Goal: Communication & Community: Answer question/provide support

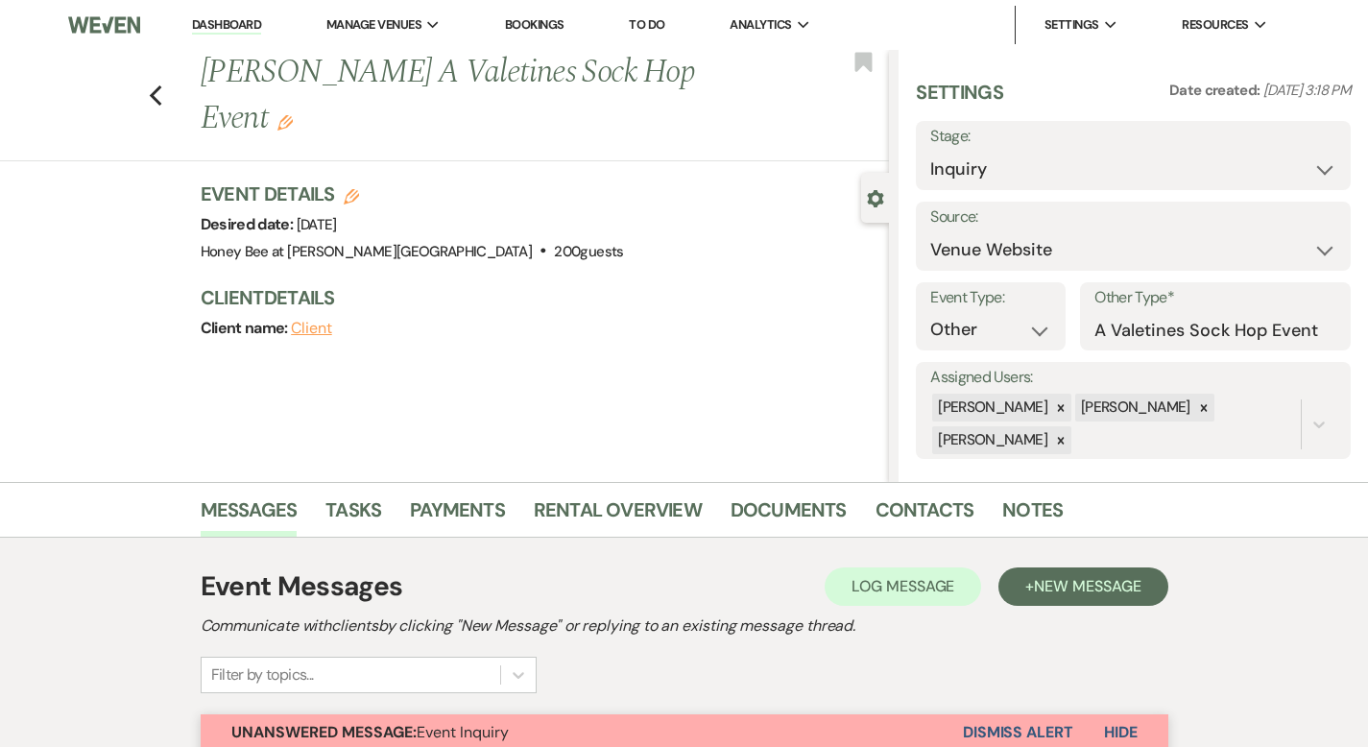
select select "5"
select select "13"
click at [108, 31] on img at bounding box center [104, 25] width 72 height 40
click at [202, 20] on link "Dashboard" at bounding box center [226, 25] width 69 height 18
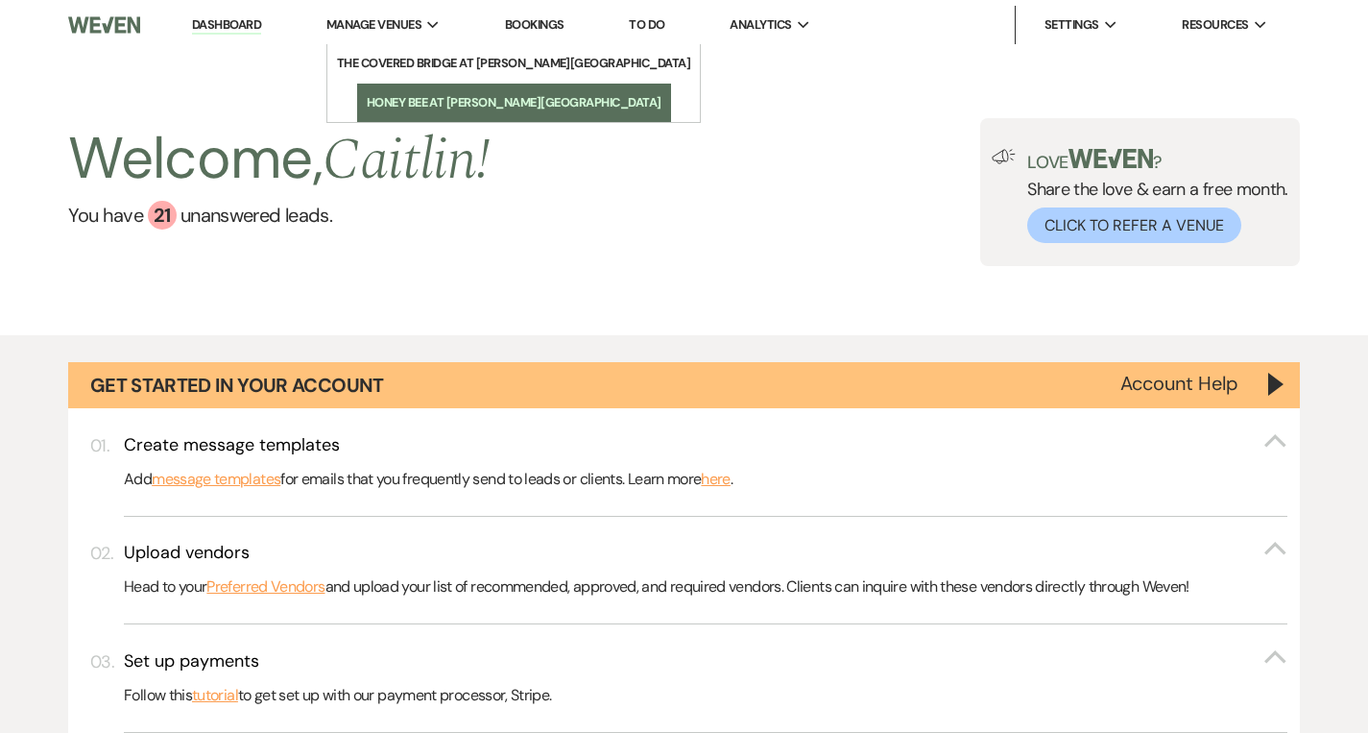
click at [430, 109] on li "Honey Bee at [PERSON_NAME][GEOGRAPHIC_DATA]" at bounding box center [514, 102] width 295 height 19
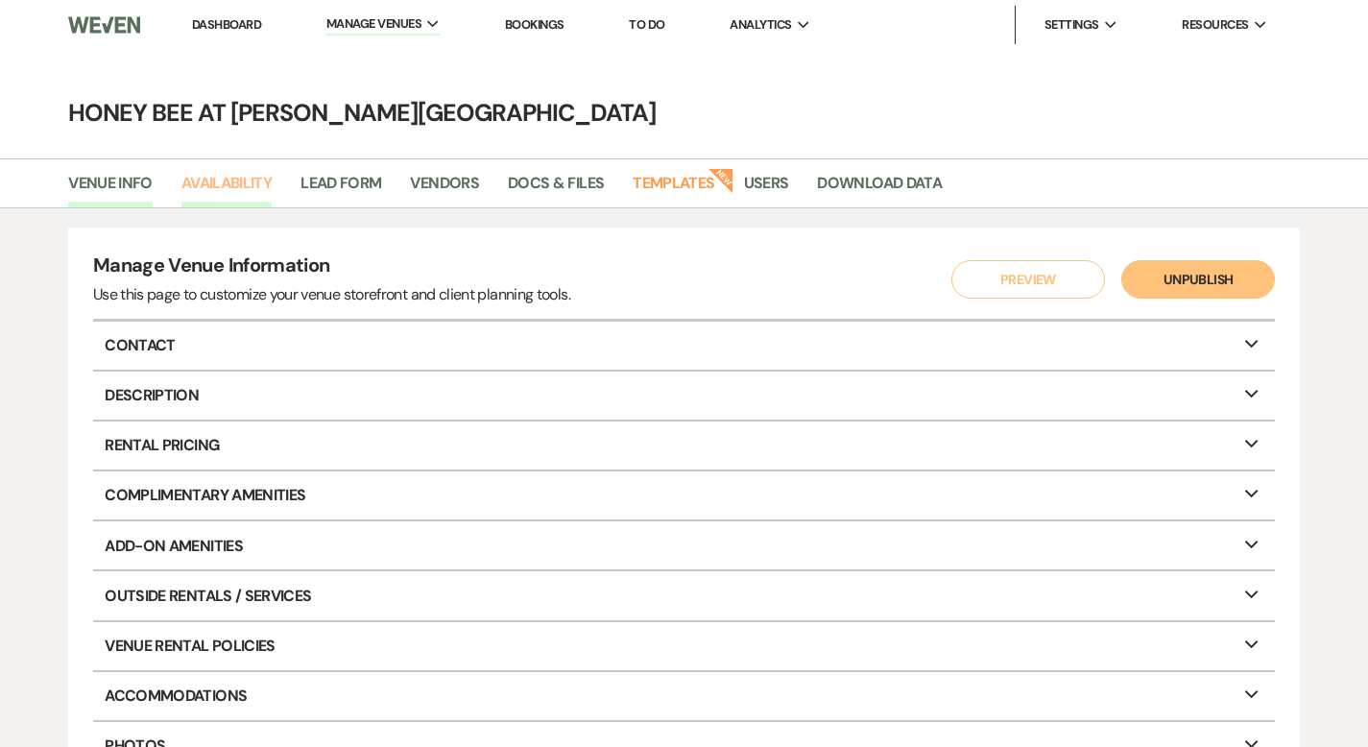
click at [247, 192] on link "Availability" at bounding box center [226, 189] width 90 height 36
select select "2"
select select "2026"
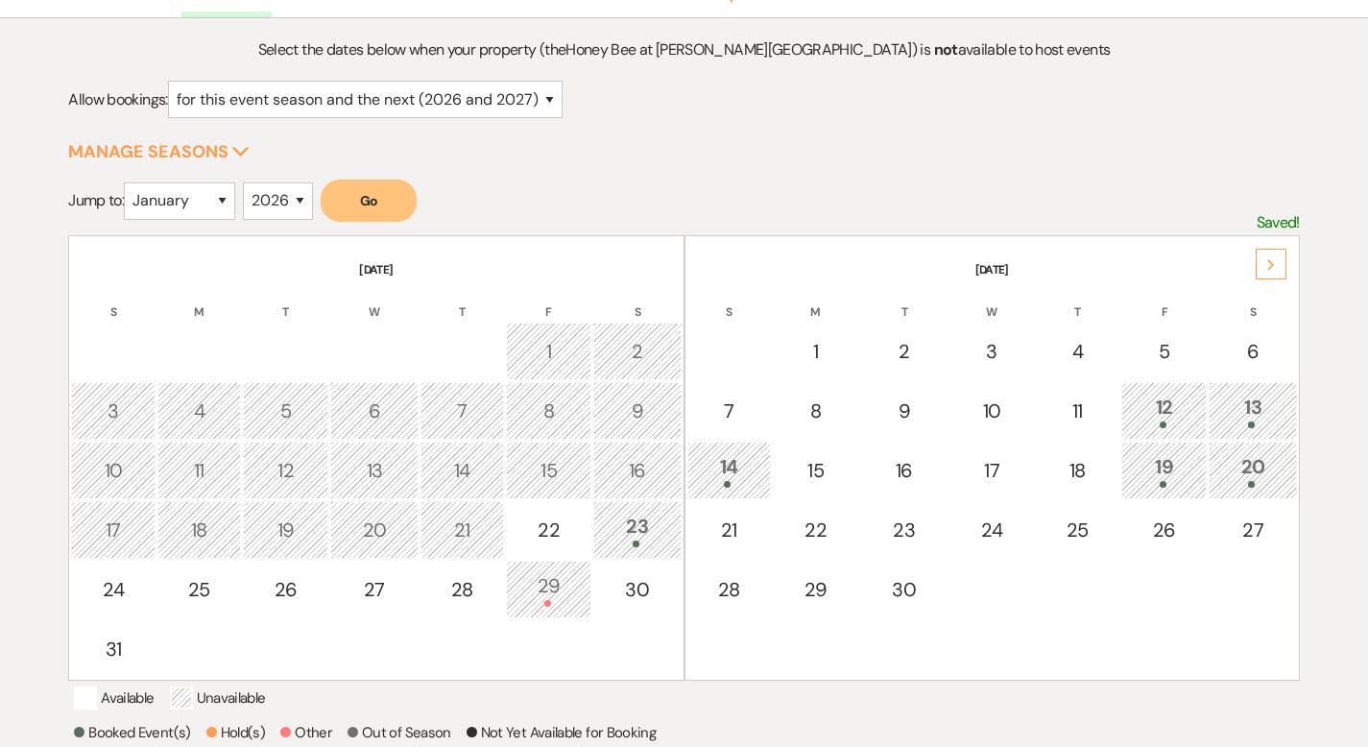
scroll to position [202, 0]
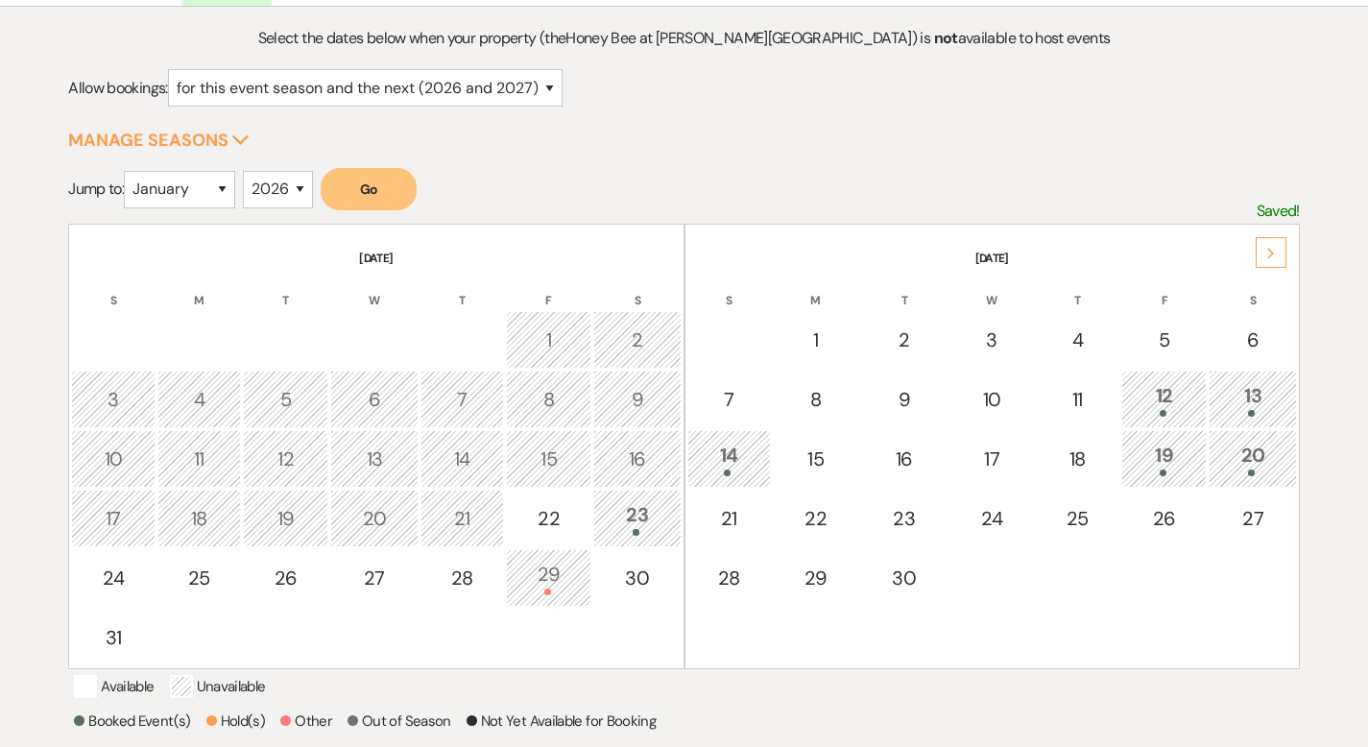
click at [659, 508] on div "23" at bounding box center [637, 518] width 66 height 36
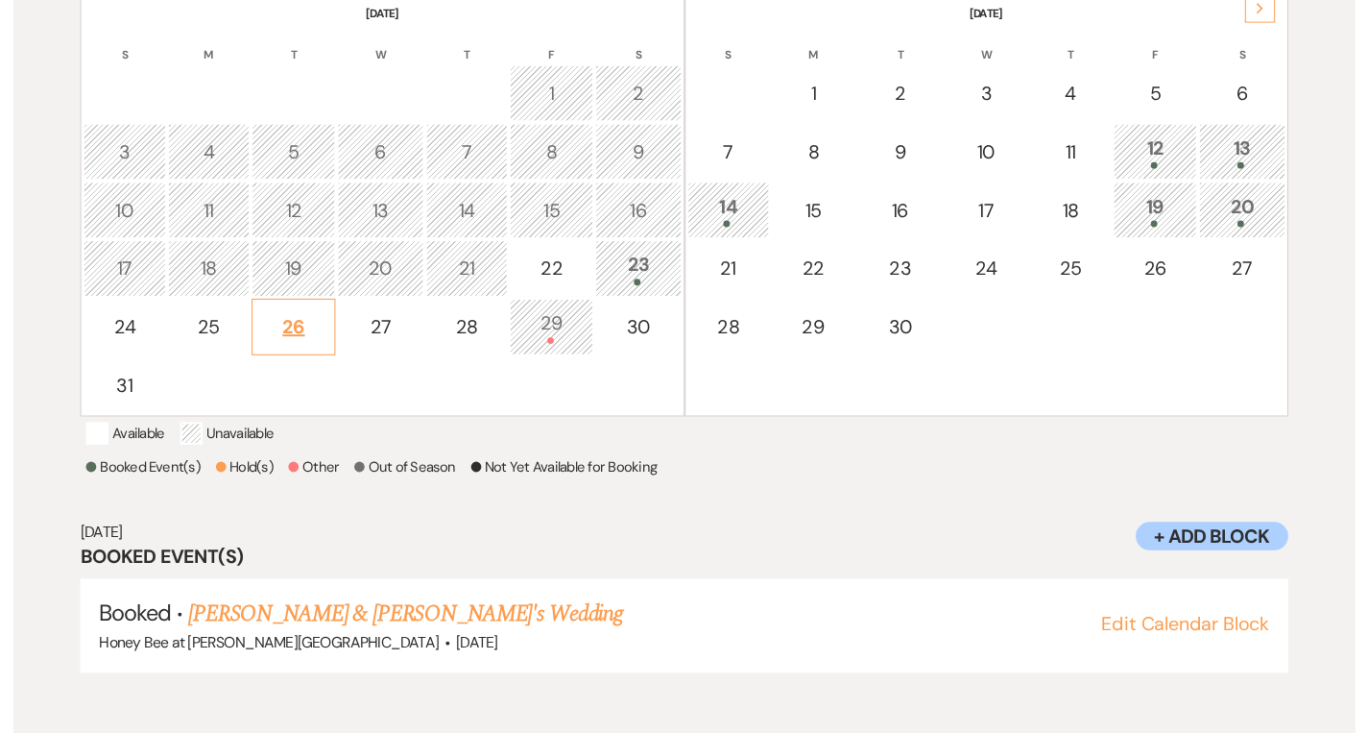
scroll to position [0, 0]
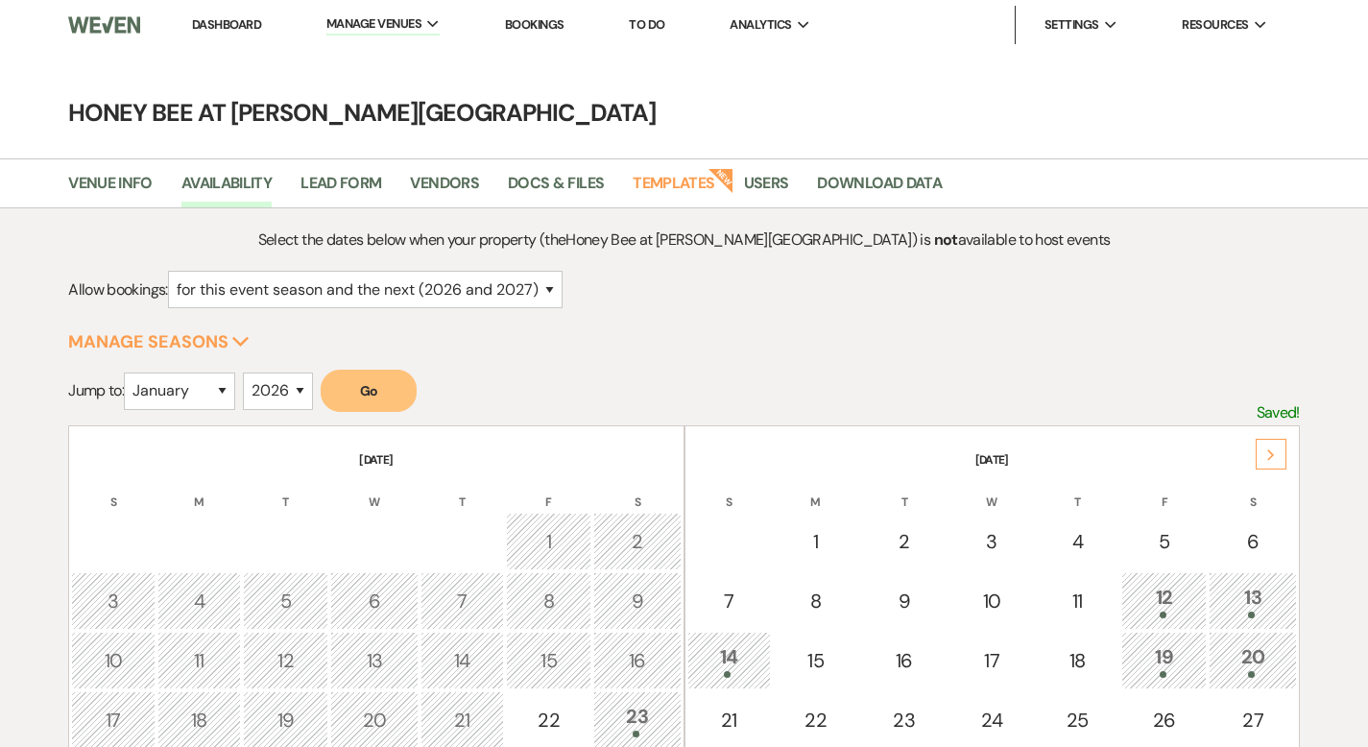
click at [222, 29] on link "Dashboard" at bounding box center [226, 24] width 69 height 16
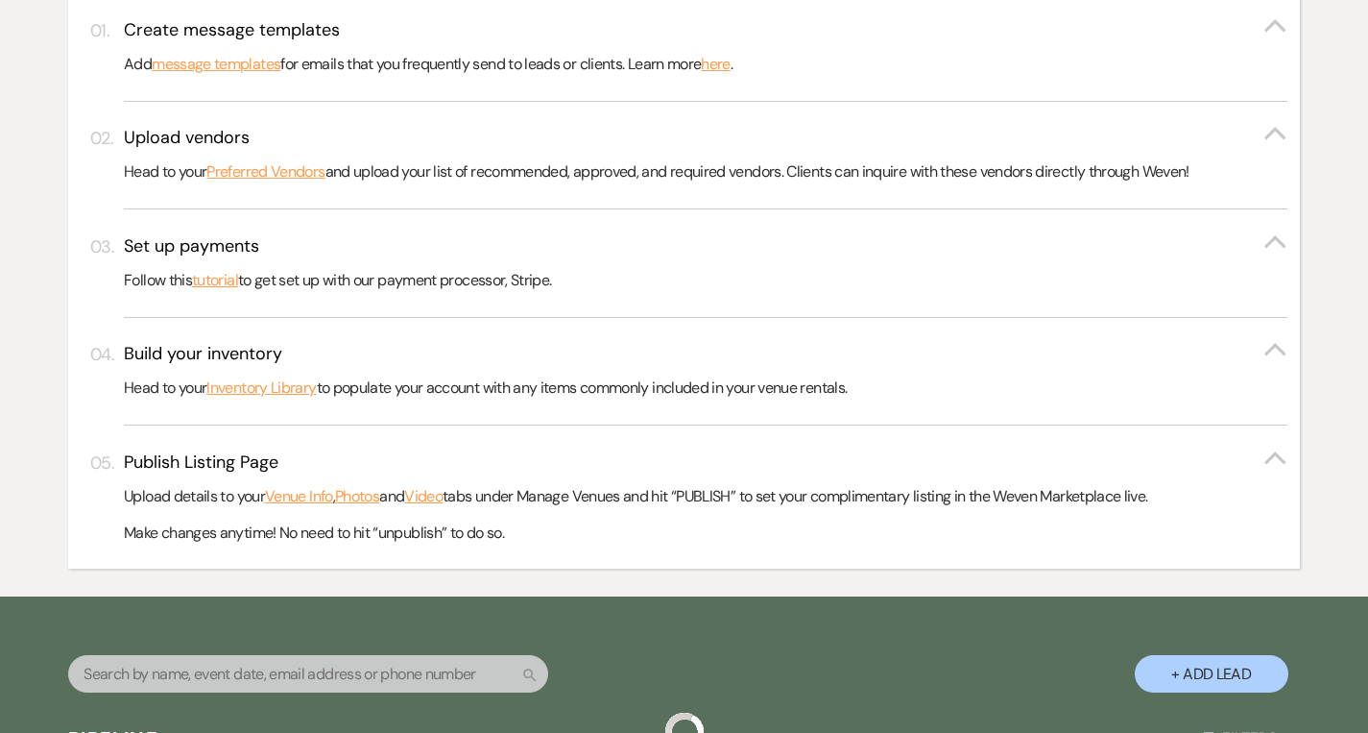
scroll to position [222, 0]
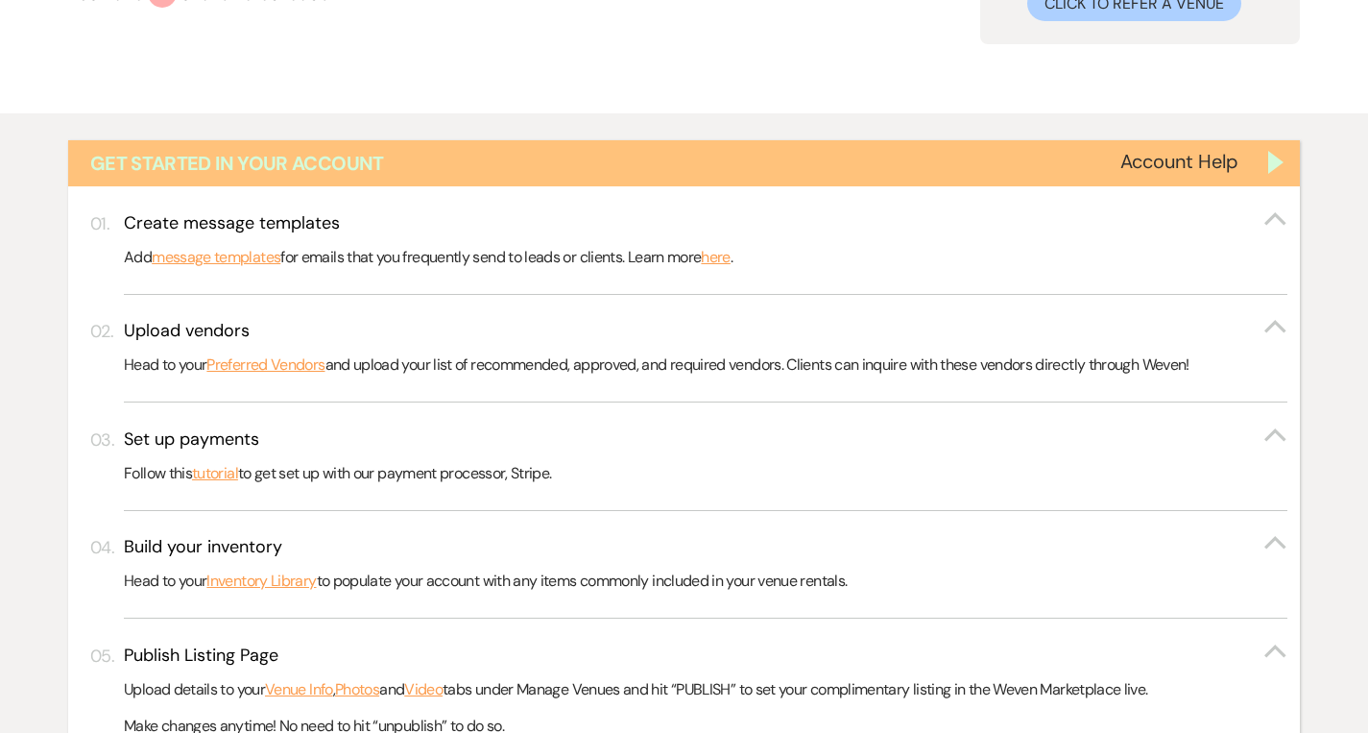
click at [1285, 173] on div "Get Started in Your Account" at bounding box center [684, 163] width 1232 height 46
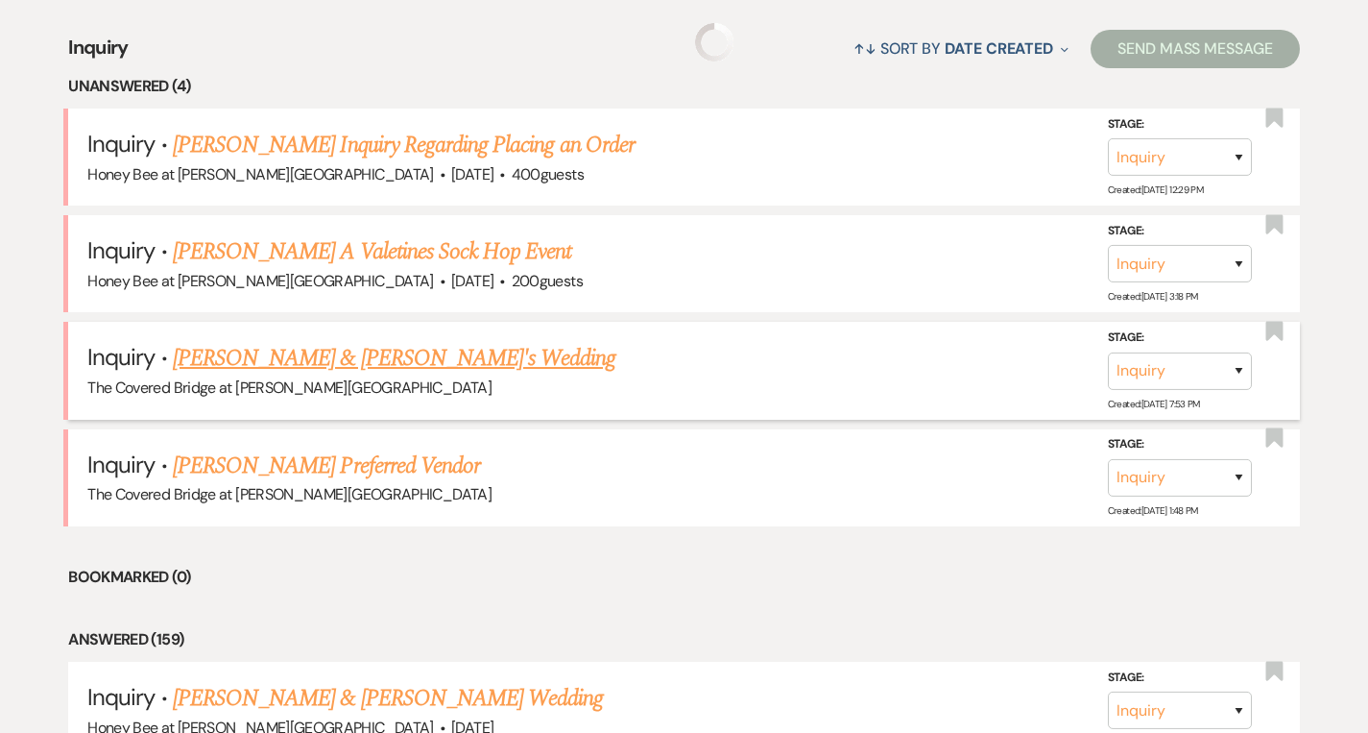
scroll to position [838, 0]
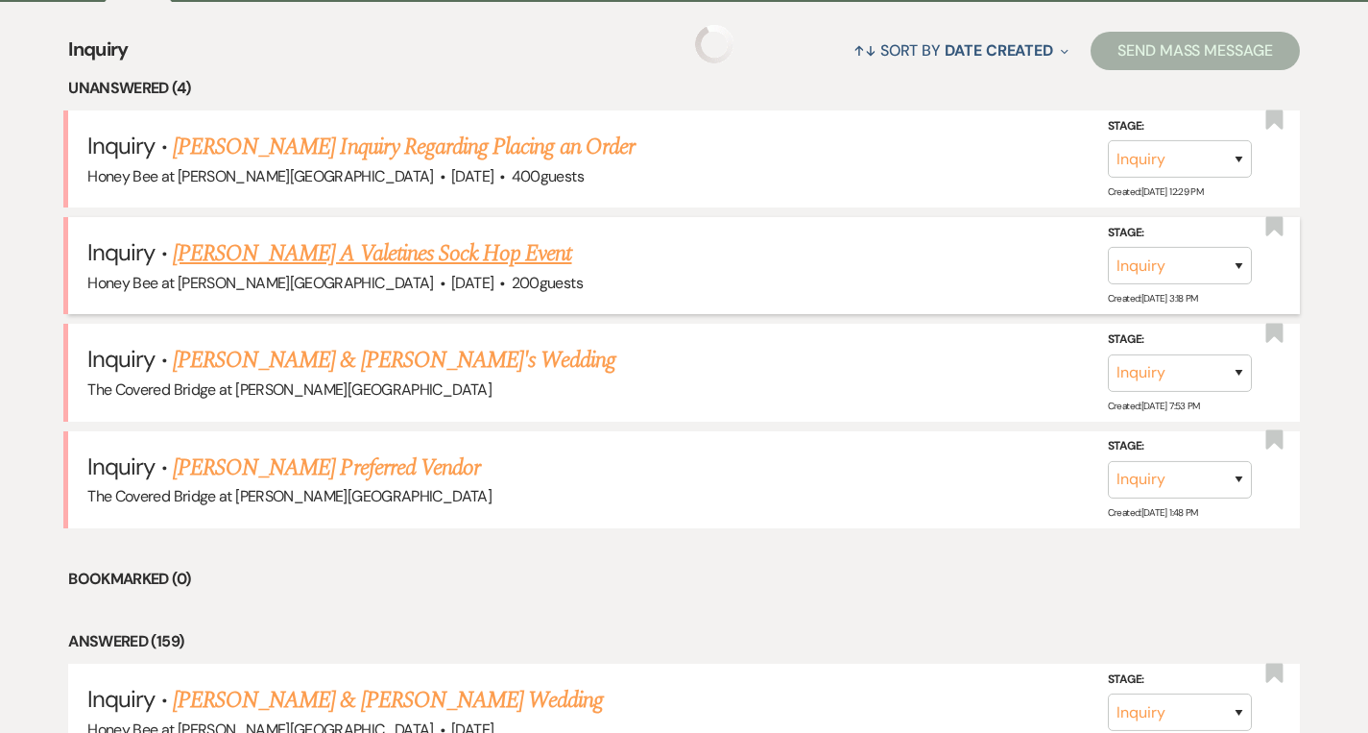
click at [438, 259] on link "[PERSON_NAME] A Valetines Sock Hop Event" at bounding box center [372, 253] width 399 height 35
select select "5"
select select "13"
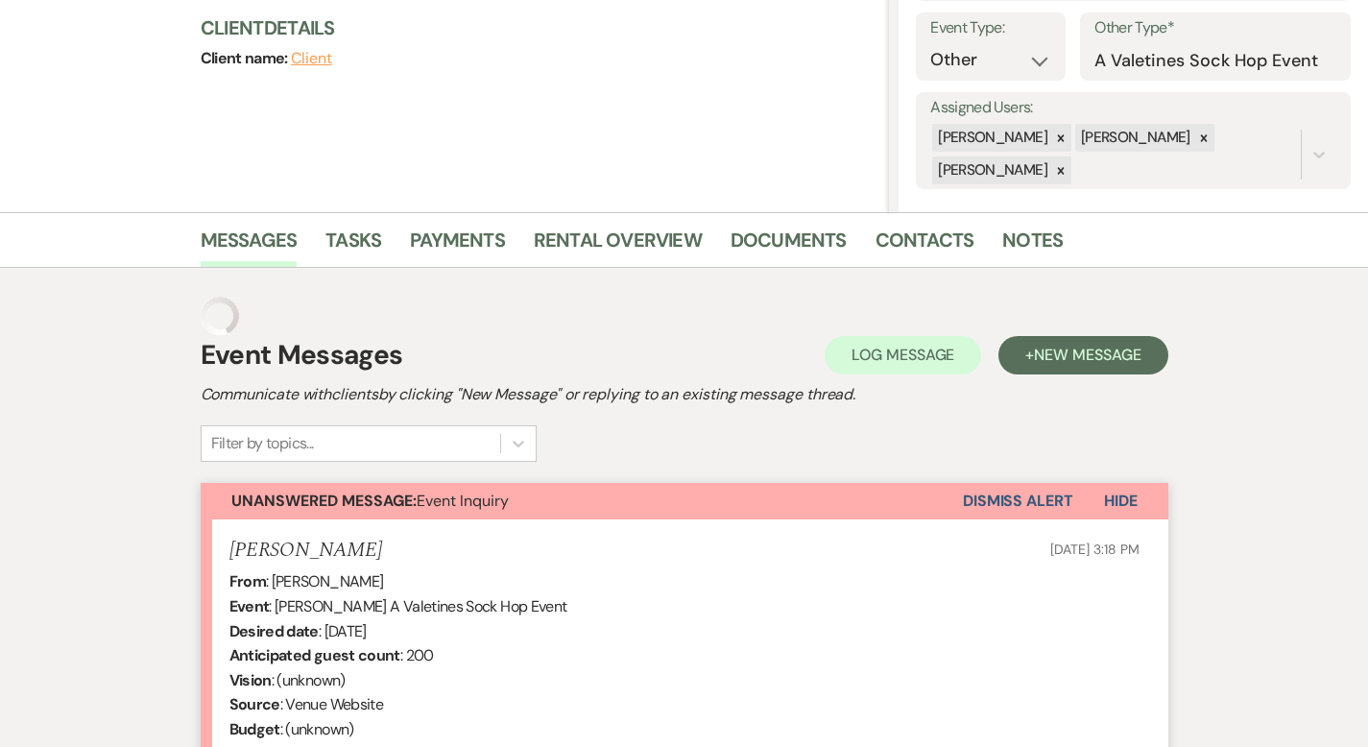
scroll to position [662, 0]
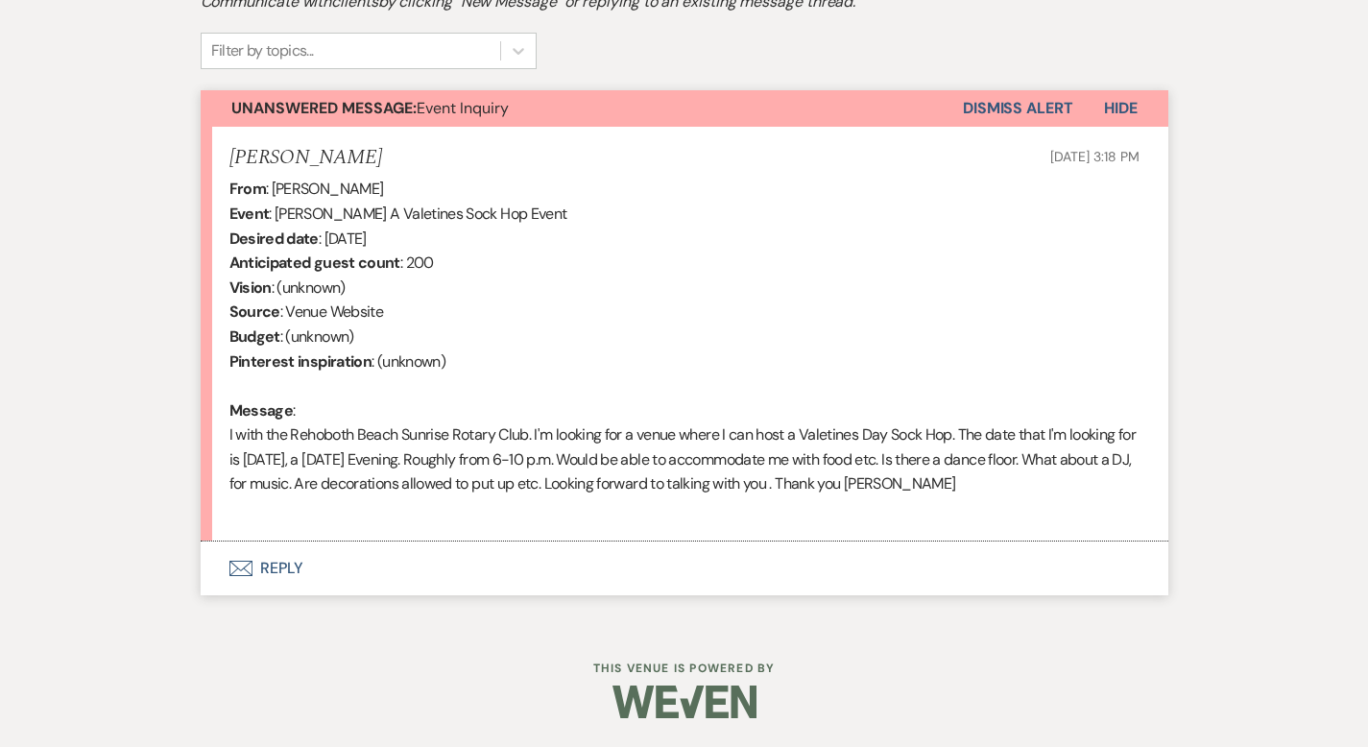
click at [206, 564] on button "Envelope Reply" at bounding box center [685, 568] width 968 height 54
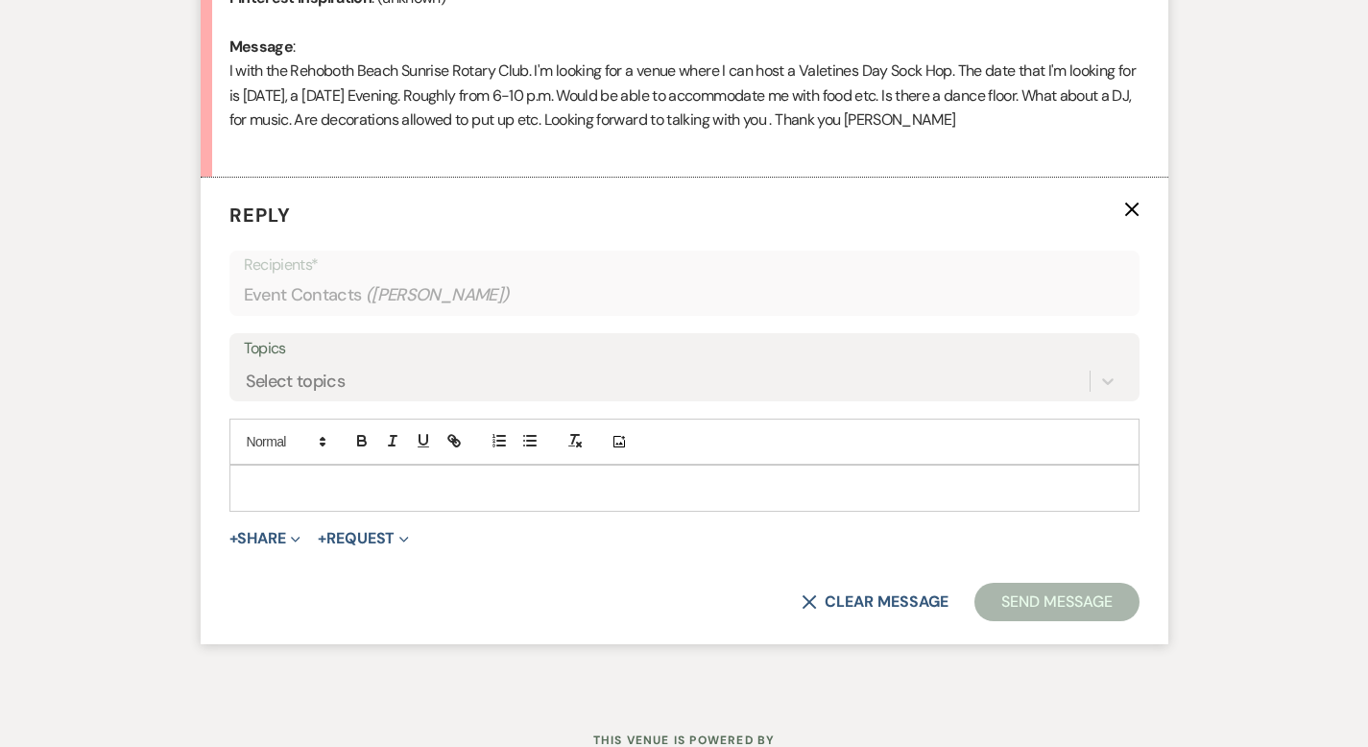
scroll to position [990, 0]
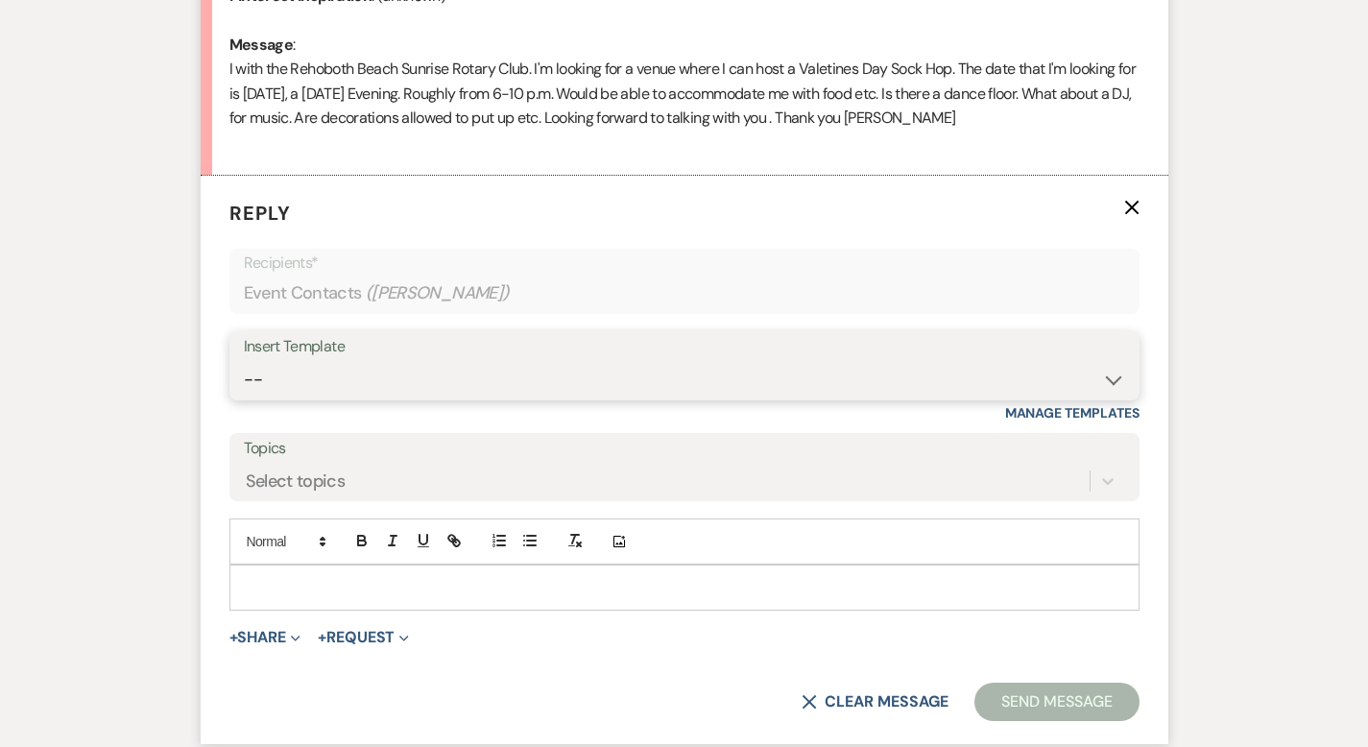
click at [427, 373] on select "-- Weven Planning Portal Introduction (Booked Events) Initial Inquiry Response …" at bounding box center [684, 379] width 881 height 37
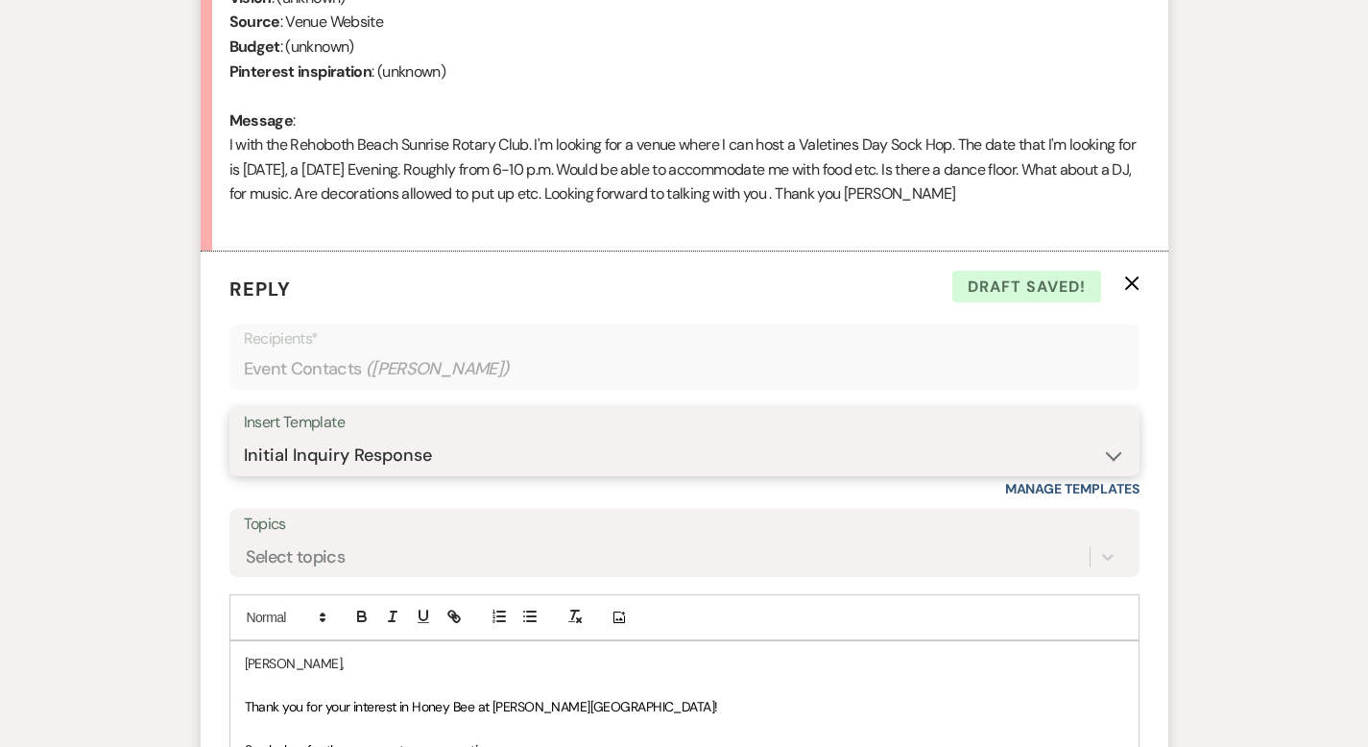
scroll to position [913, 0]
click at [423, 446] on select "-- Weven Planning Portal Introduction (Booked Events) Initial Inquiry Response …" at bounding box center [684, 456] width 881 height 37
select select "3746"
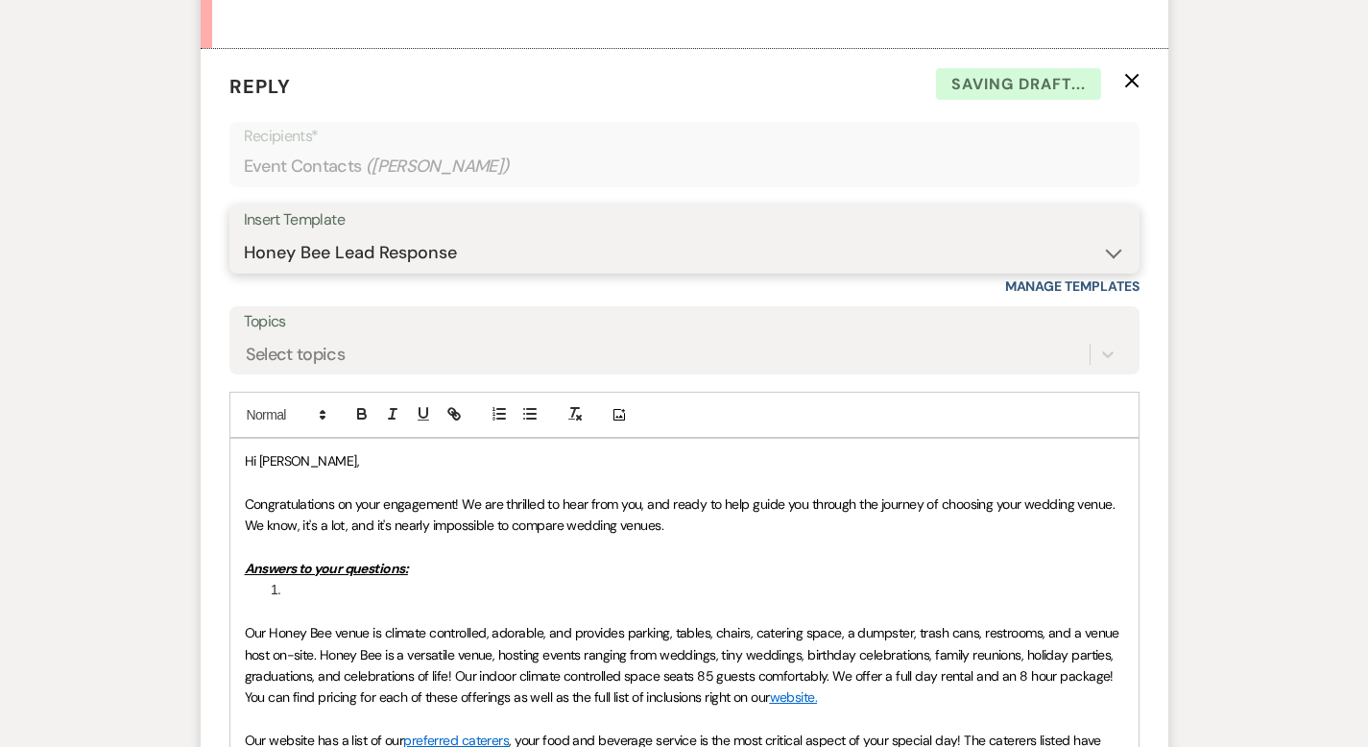
scroll to position [1118, 0]
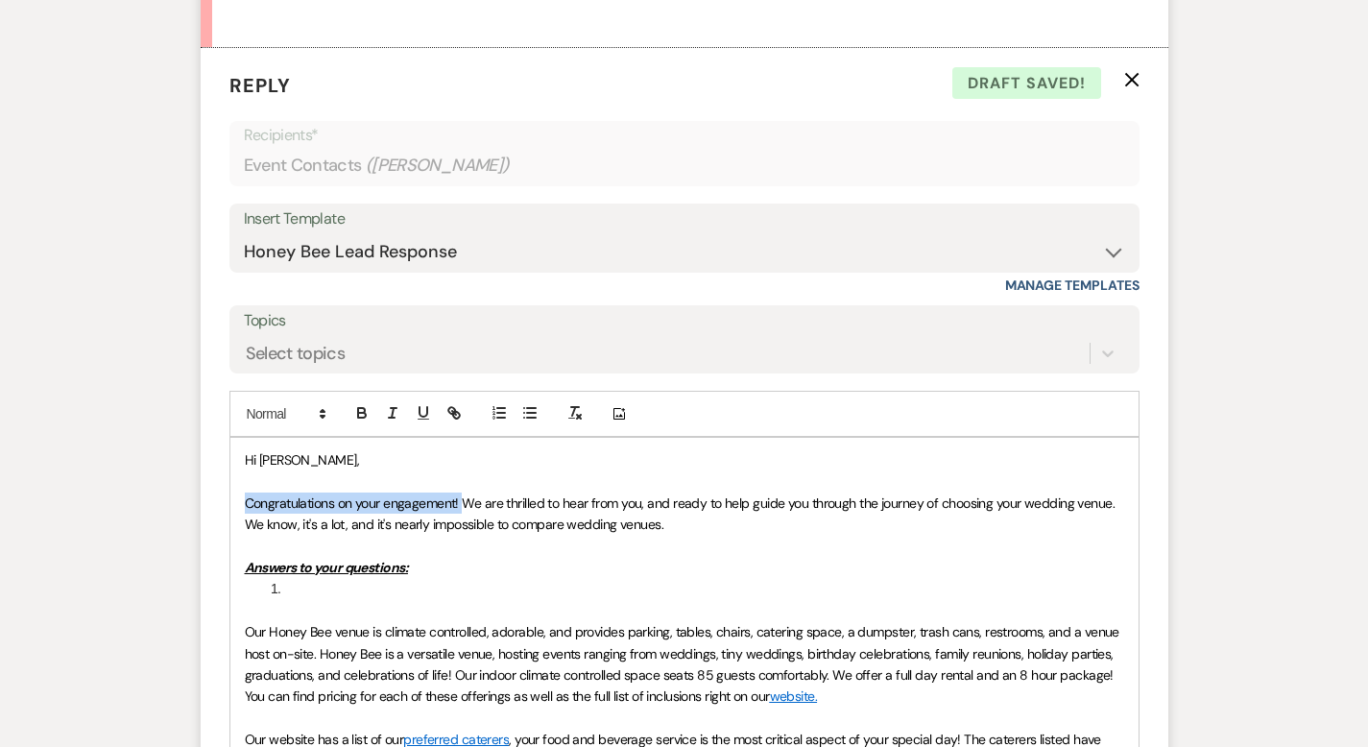
drag, startPoint x: 401, startPoint y: 502, endPoint x: 162, endPoint y: 507, distance: 239.1
click at [201, 507] on form "Reply X Draft saved! Recipients* Event Contacts ( [PERSON_NAME] ) Insert Templa…" at bounding box center [685, 579] width 968 height 1063
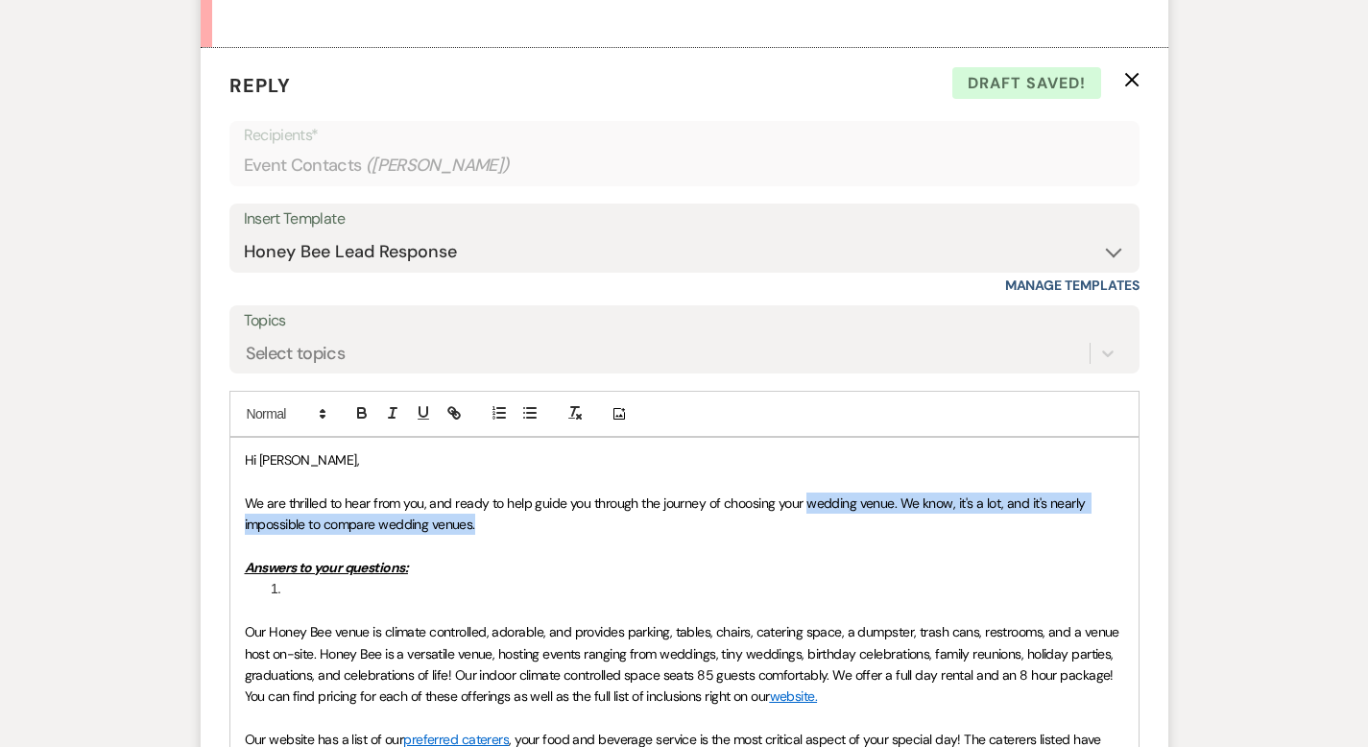
drag, startPoint x: 307, startPoint y: 525, endPoint x: 743, endPoint y: 510, distance: 436.2
click at [743, 510] on p "We are thrilled to hear from you, and ready to help guide you through the journ…" at bounding box center [684, 514] width 879 height 43
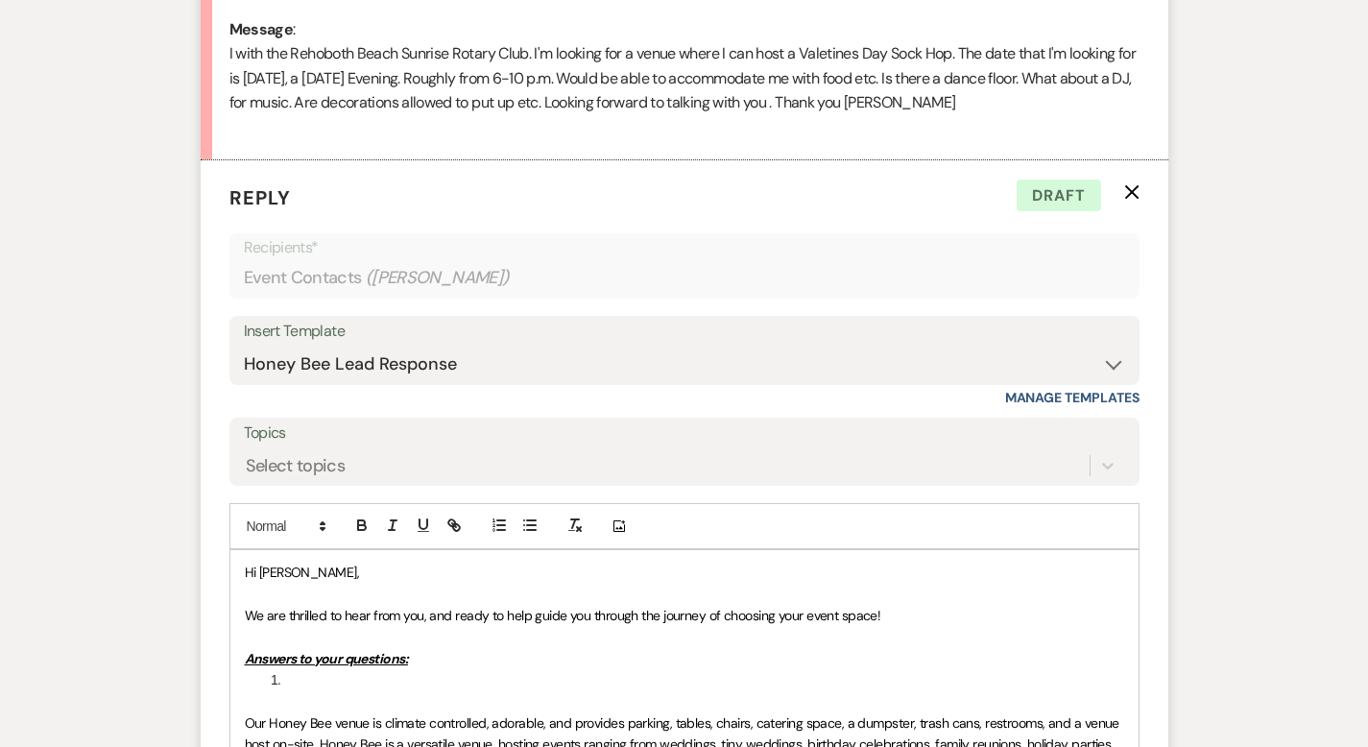
scroll to position [1020, 0]
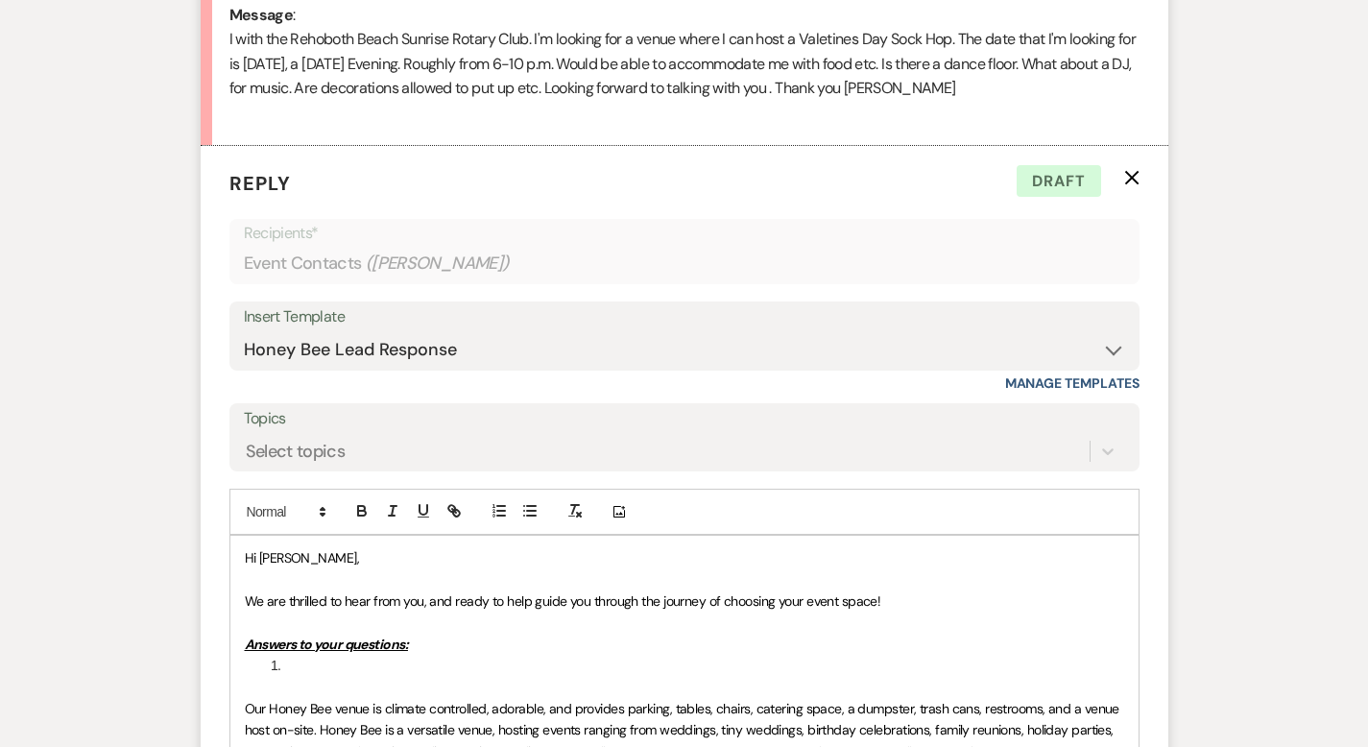
click at [310, 653] on p "Answers to your questions:" at bounding box center [684, 644] width 879 height 21
click at [274, 666] on li "﻿" at bounding box center [694, 665] width 859 height 21
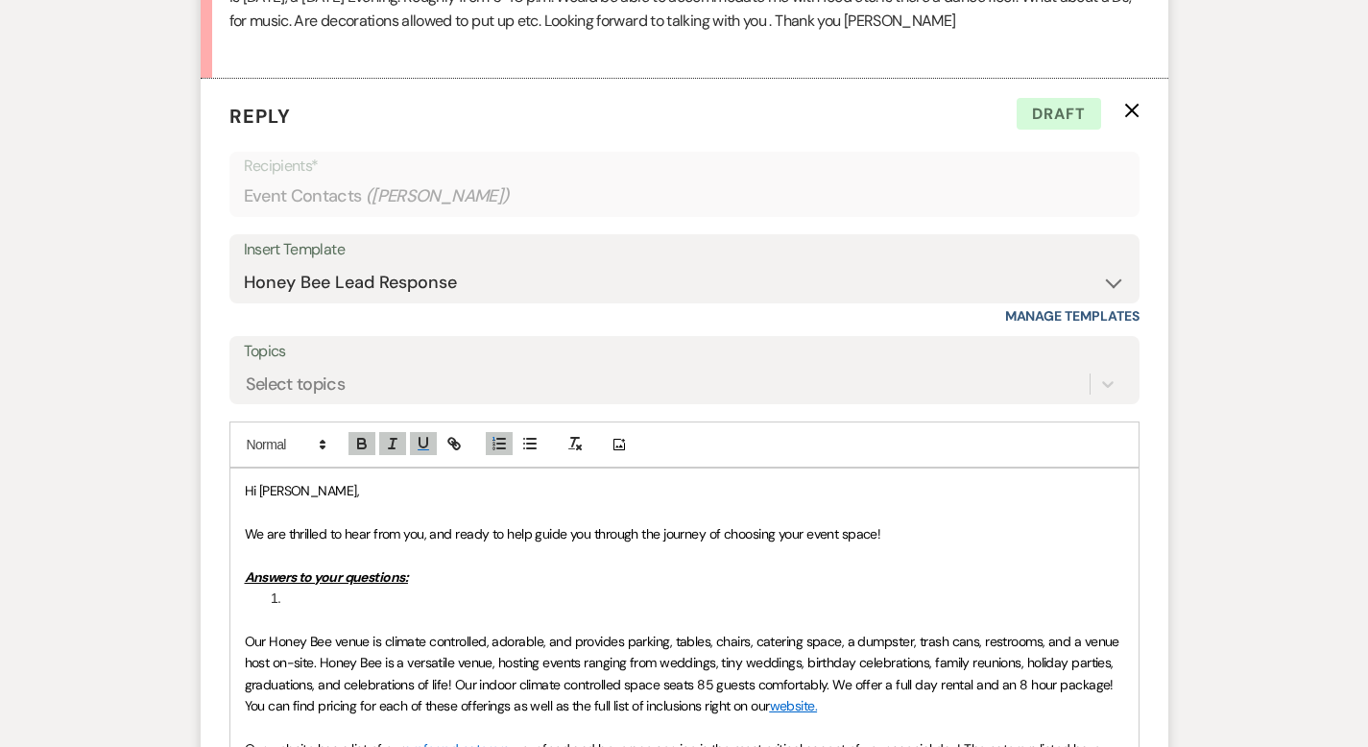
scroll to position [1089, 0]
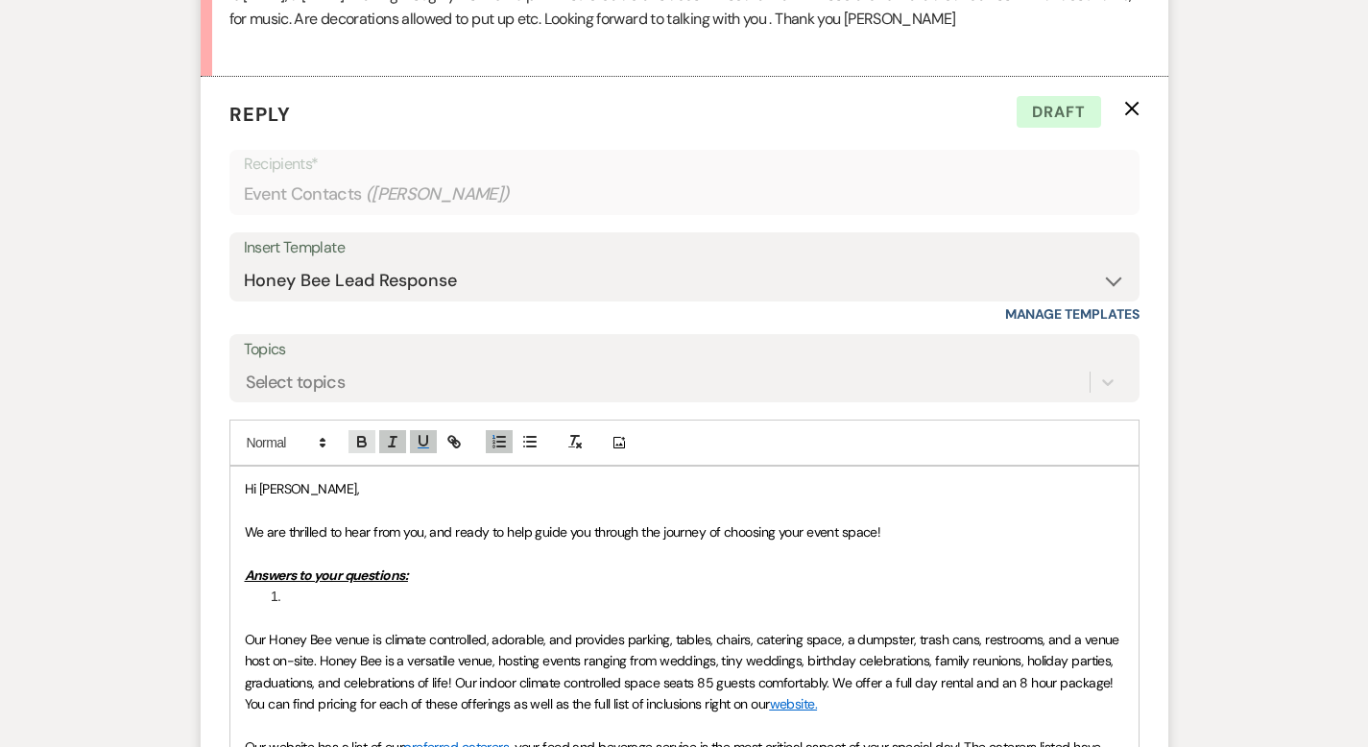
click at [358, 445] on icon "button" at bounding box center [362, 444] width 8 height 5
click at [384, 443] on icon "button" at bounding box center [392, 441] width 17 height 17
click at [415, 443] on icon "button" at bounding box center [423, 441] width 17 height 17
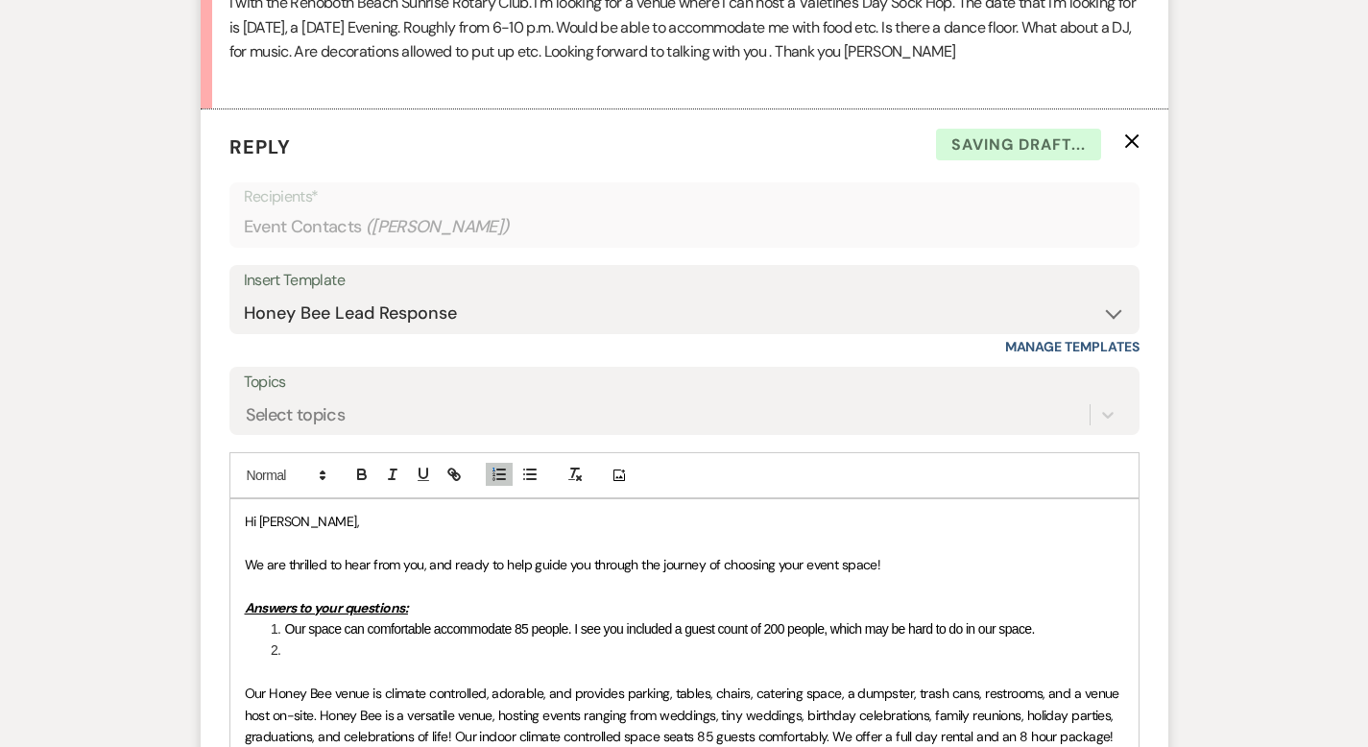
scroll to position [1059, 0]
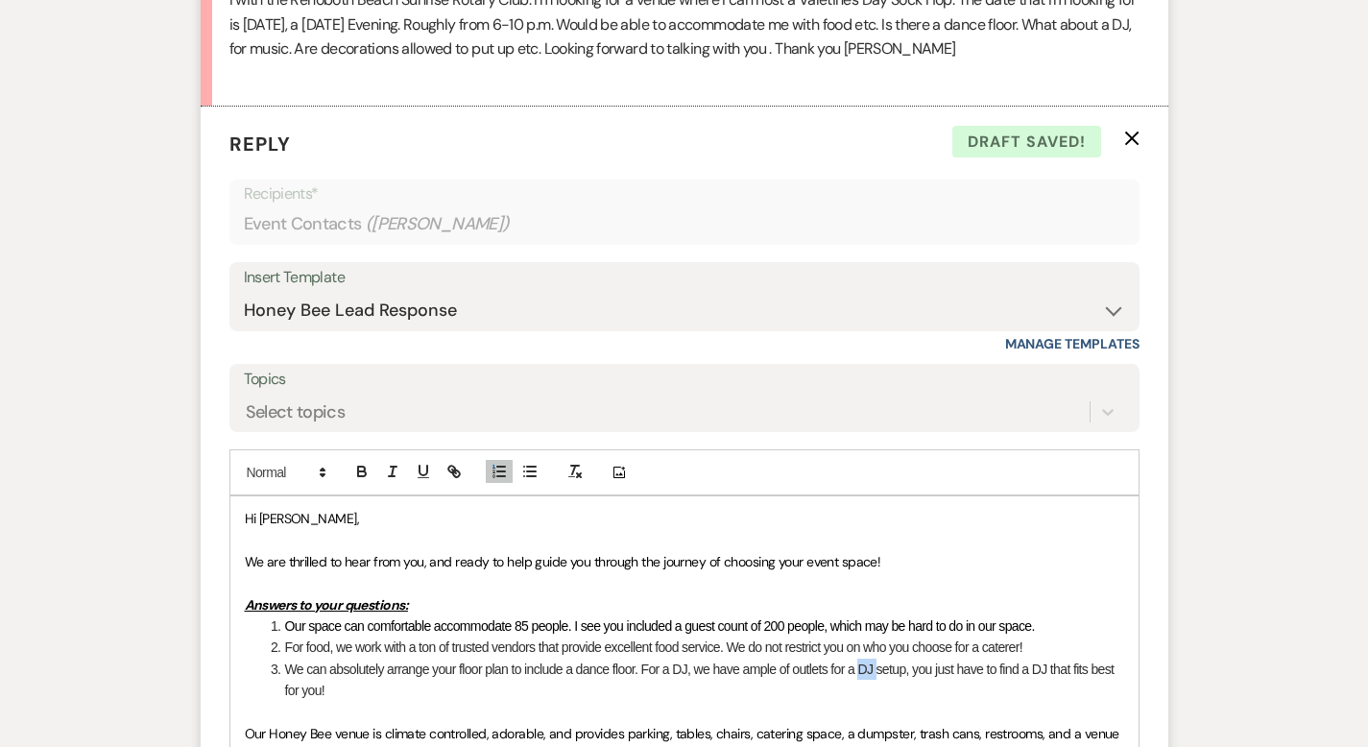
drag, startPoint x: 815, startPoint y: 672, endPoint x: 799, endPoint y: 675, distance: 16.6
click at [800, 675] on li "We can absolutely arrange your floor plan to include a dance floor. For a DJ, w…" at bounding box center [694, 680] width 859 height 43
click at [1105, 667] on li "We can absolutely arrange your floor plan to include a dance floor. For a DJ, w…" at bounding box center [694, 680] width 859 height 43
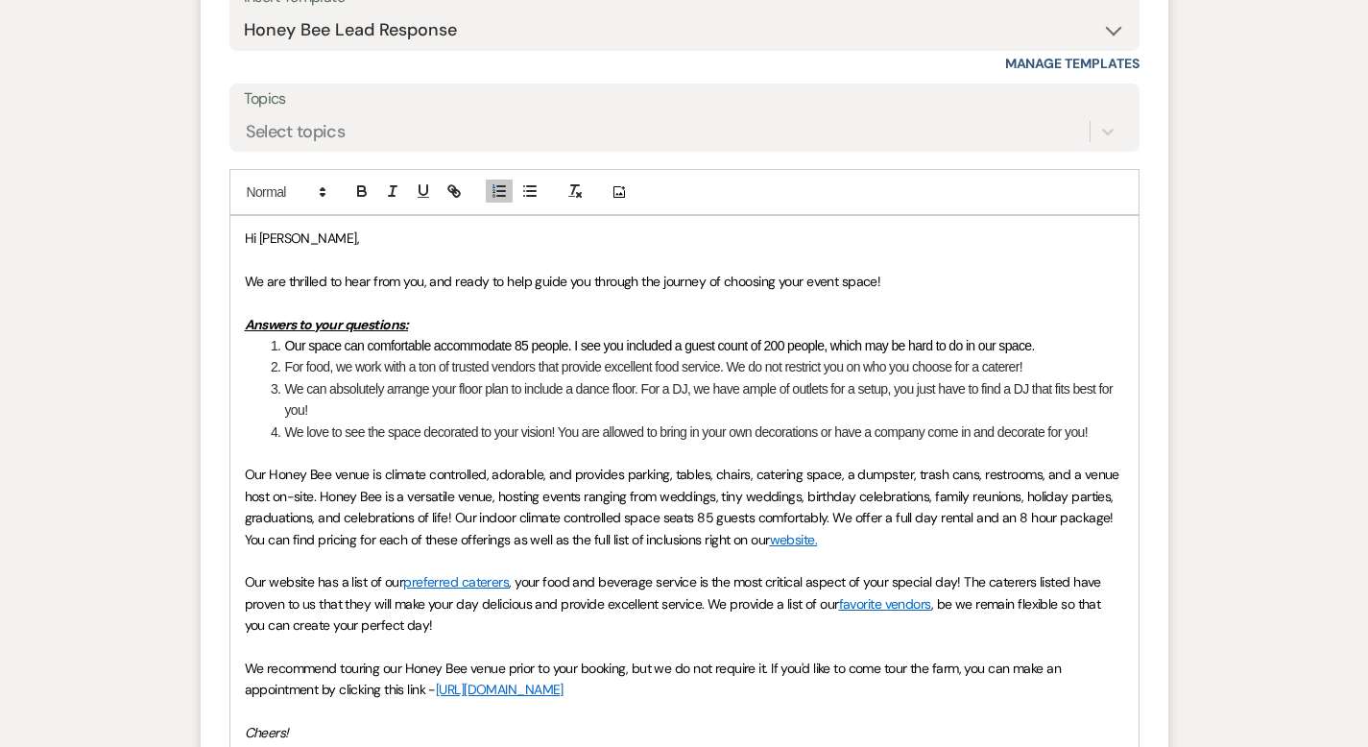
scroll to position [1345, 0]
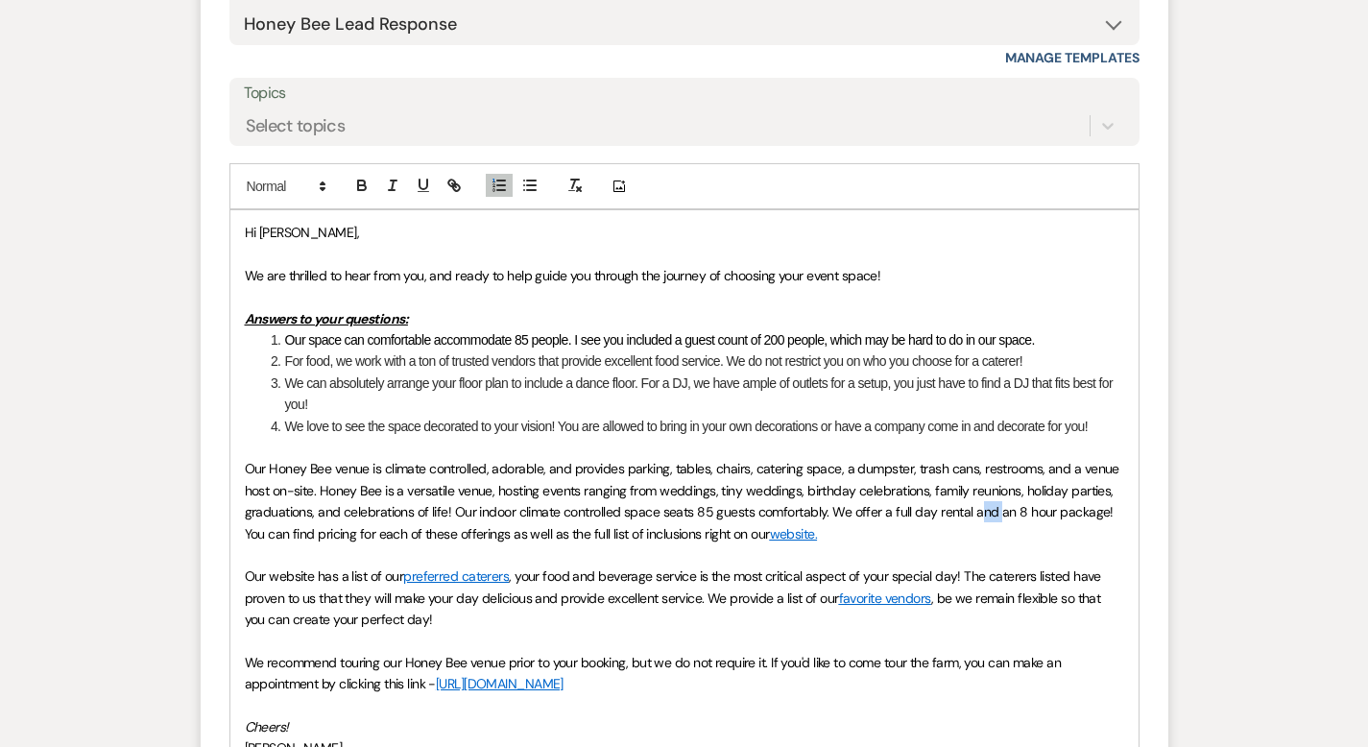
drag, startPoint x: 659, startPoint y: 493, endPoint x: 640, endPoint y: 497, distance: 18.6
click at [641, 496] on span "Our Honey Bee venue is climate controlled, adorable, and provides parking, tabl…" at bounding box center [684, 501] width 878 height 82
click at [739, 491] on span "Our Honey Bee venue is climate controlled, adorable, and provides parking, tabl…" at bounding box center [684, 501] width 878 height 82
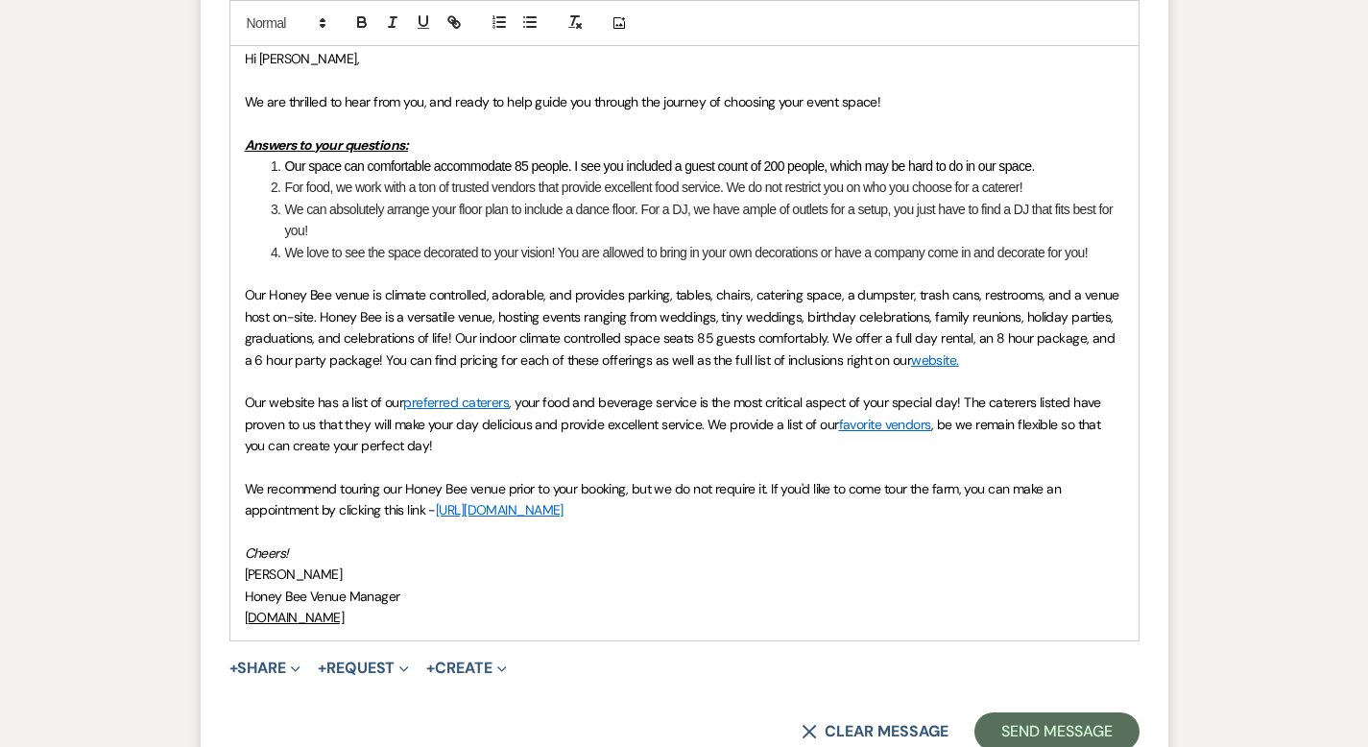
scroll to position [1560, 0]
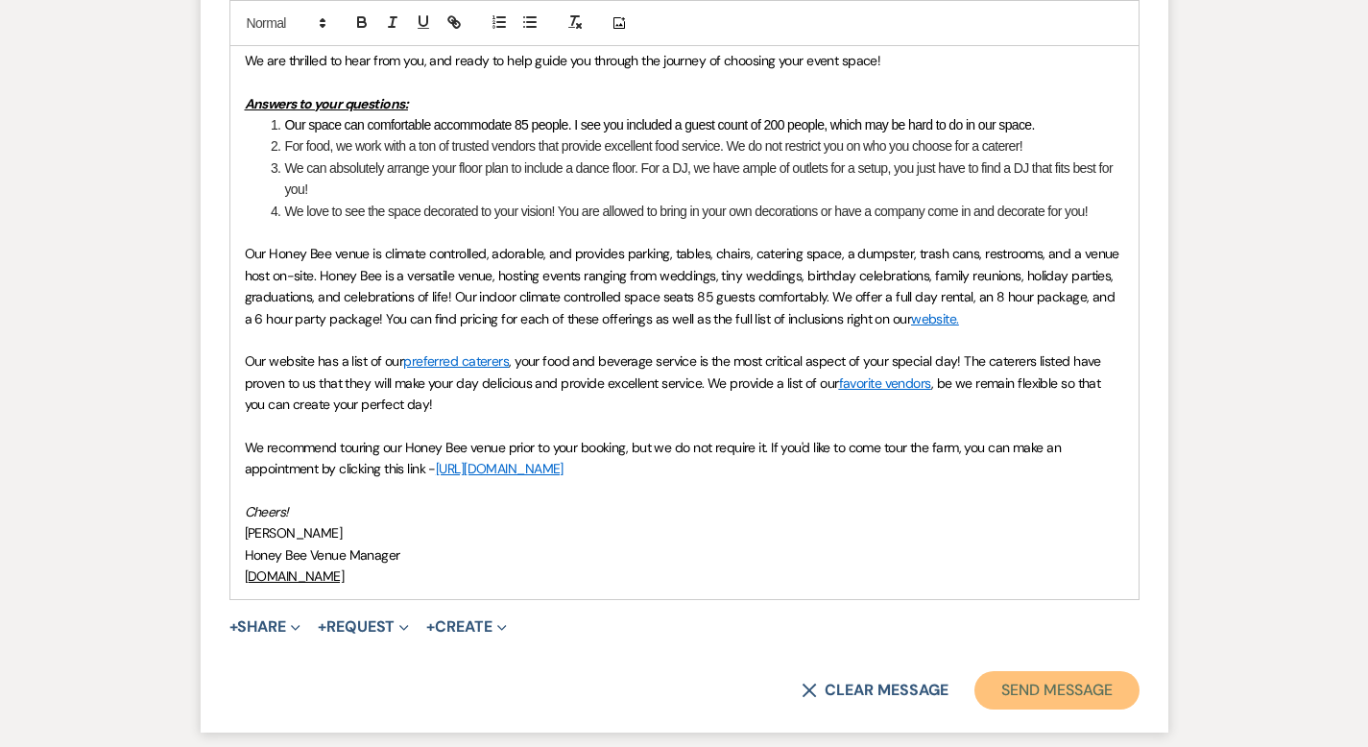
click at [1079, 671] on button "Send Message" at bounding box center [1057, 690] width 164 height 38
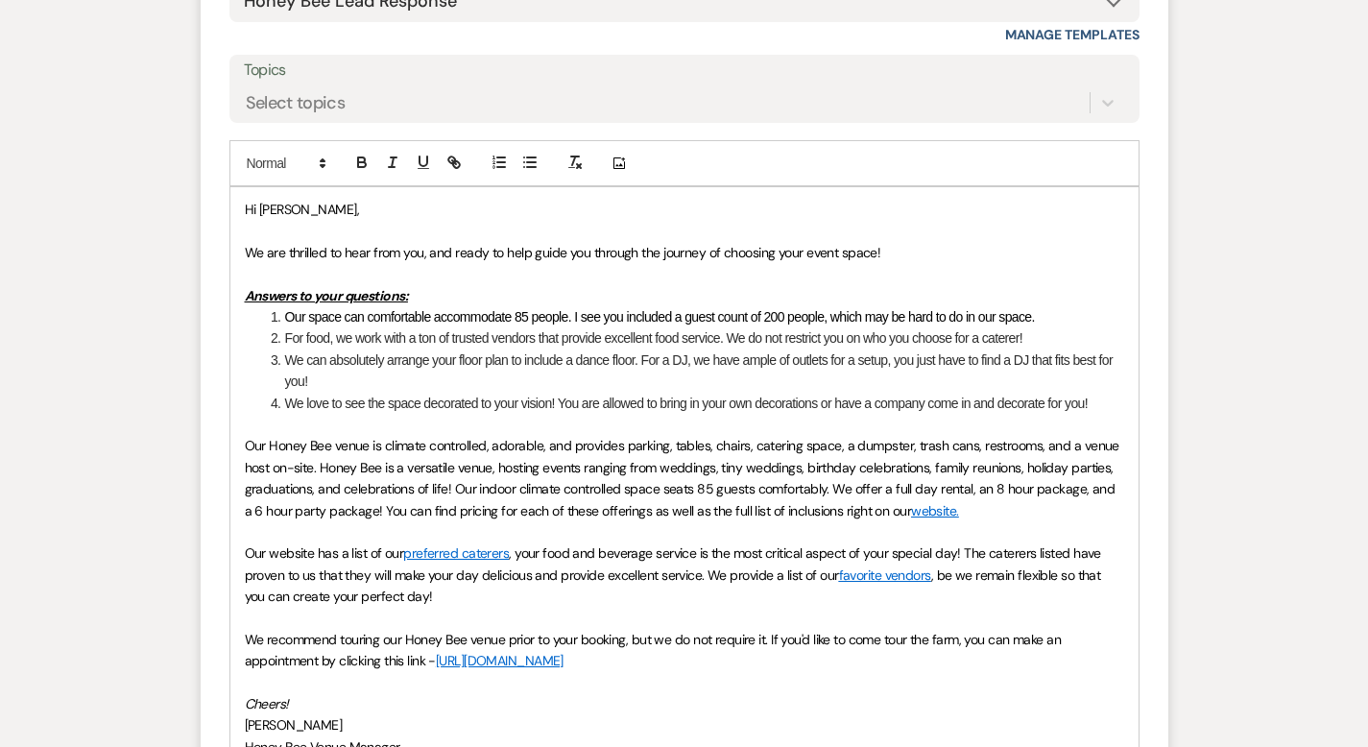
scroll to position [1677, 0]
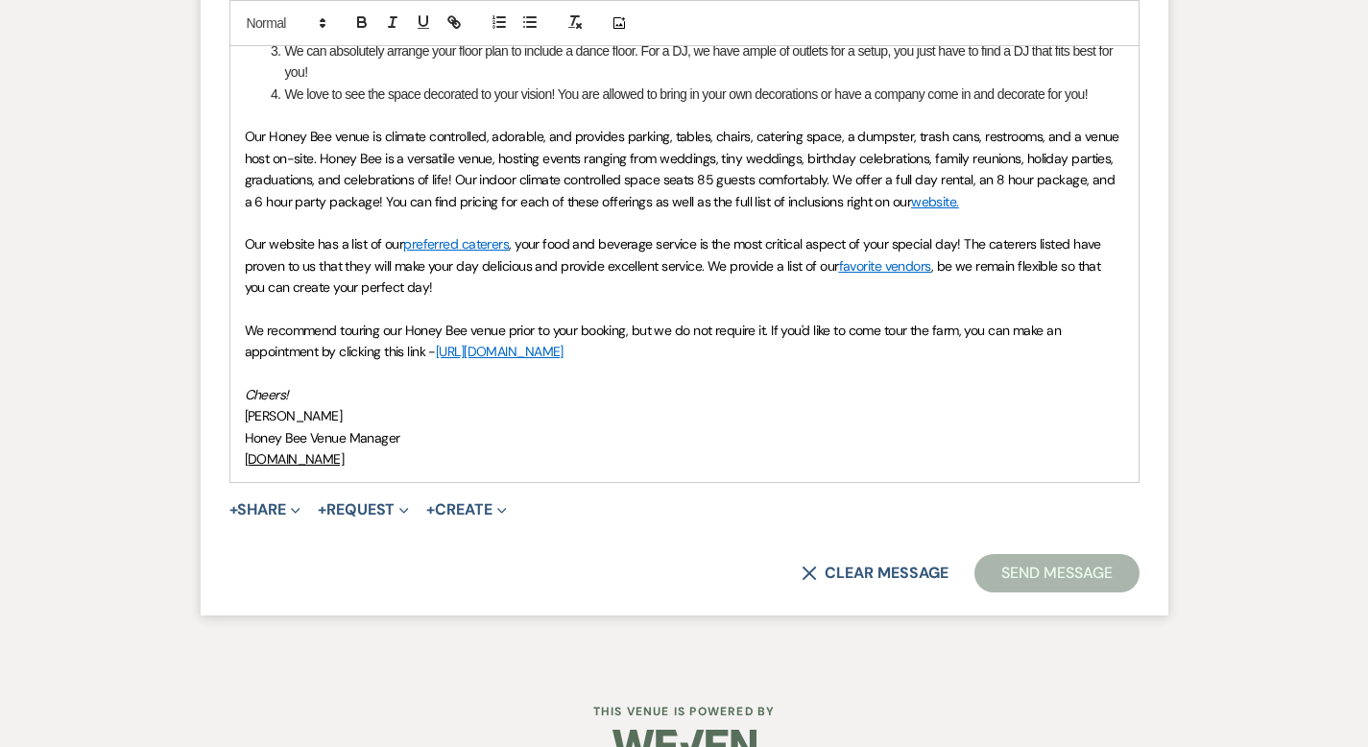
click at [1111, 554] on button "Send Message" at bounding box center [1057, 573] width 164 height 38
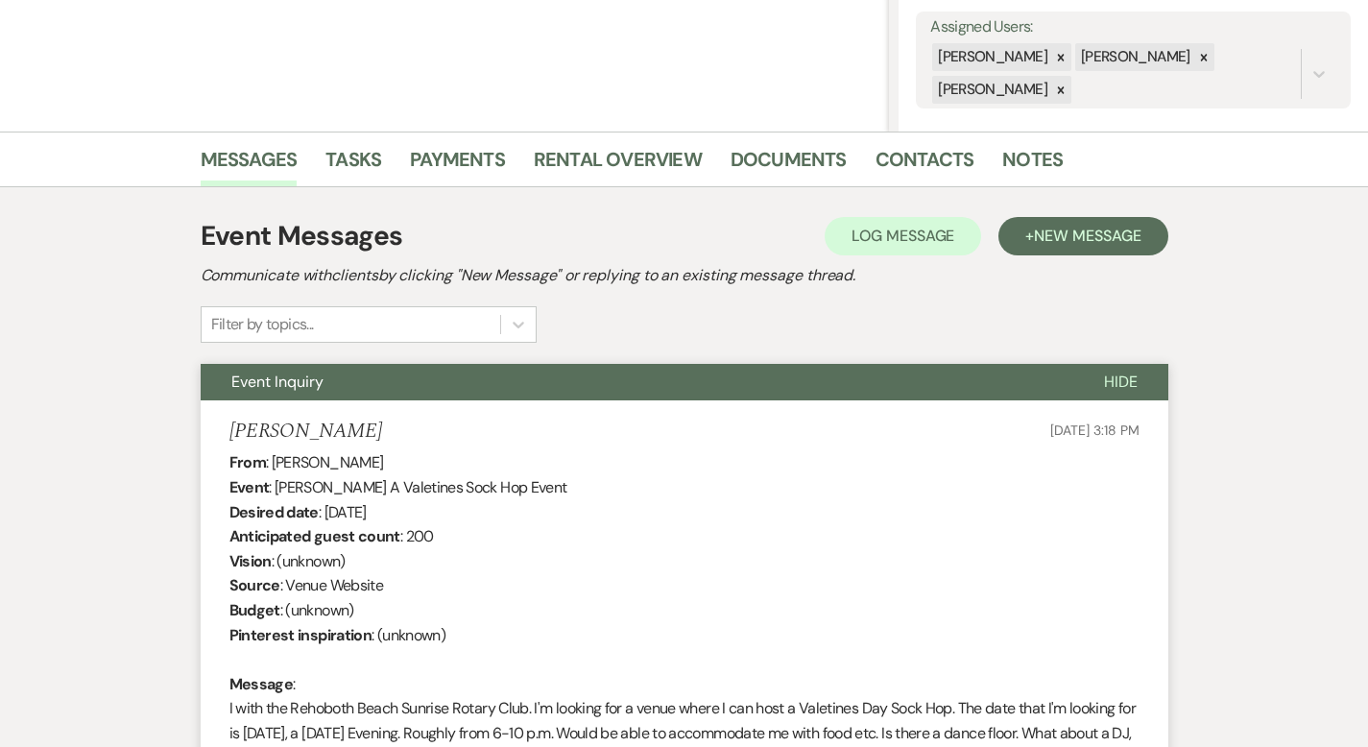
scroll to position [0, 0]
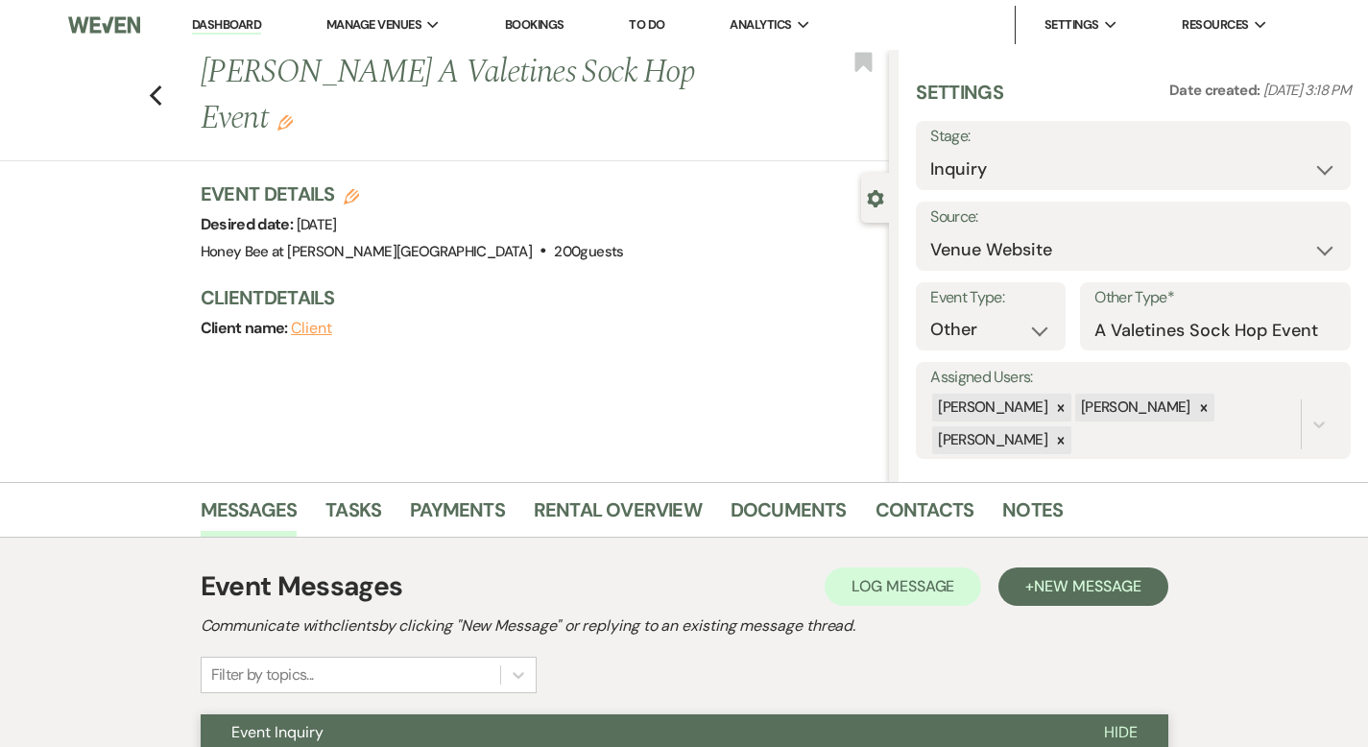
click at [105, 57] on div "Previous [PERSON_NAME] A Valetines Sock Hop Event Edit Bookmark" at bounding box center [439, 105] width 899 height 111
click at [149, 85] on use "button" at bounding box center [155, 95] width 12 height 21
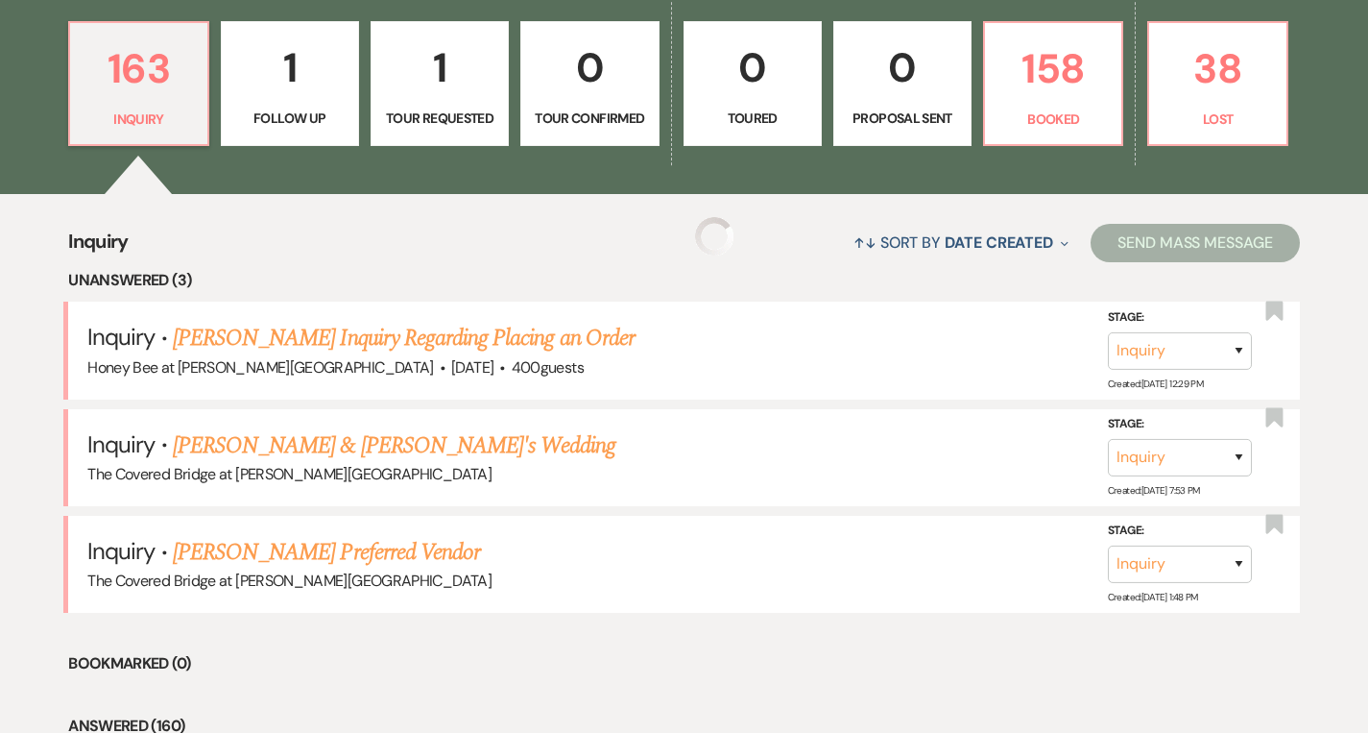
scroll to position [1234, 0]
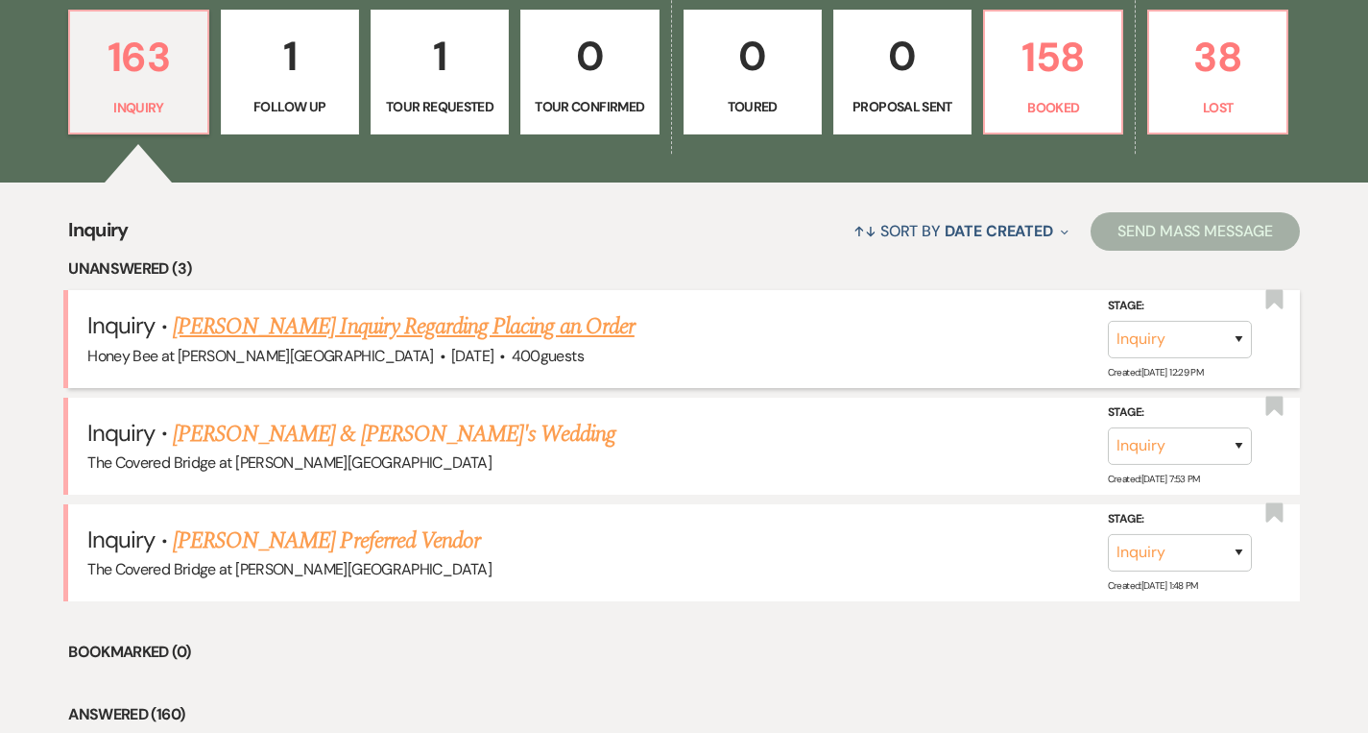
click at [493, 339] on link "[PERSON_NAME] Inquiry Regarding Placing an Order" at bounding box center [404, 326] width 462 height 35
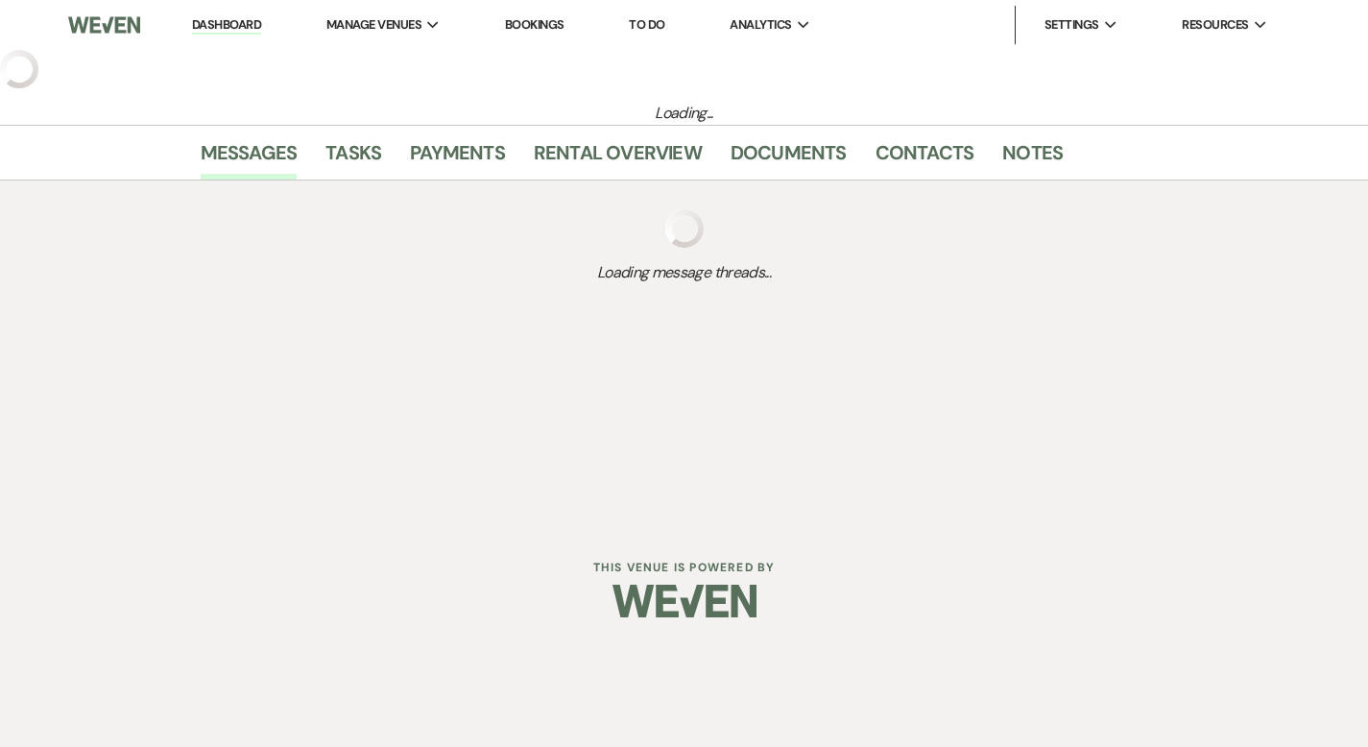
select select "5"
select select "13"
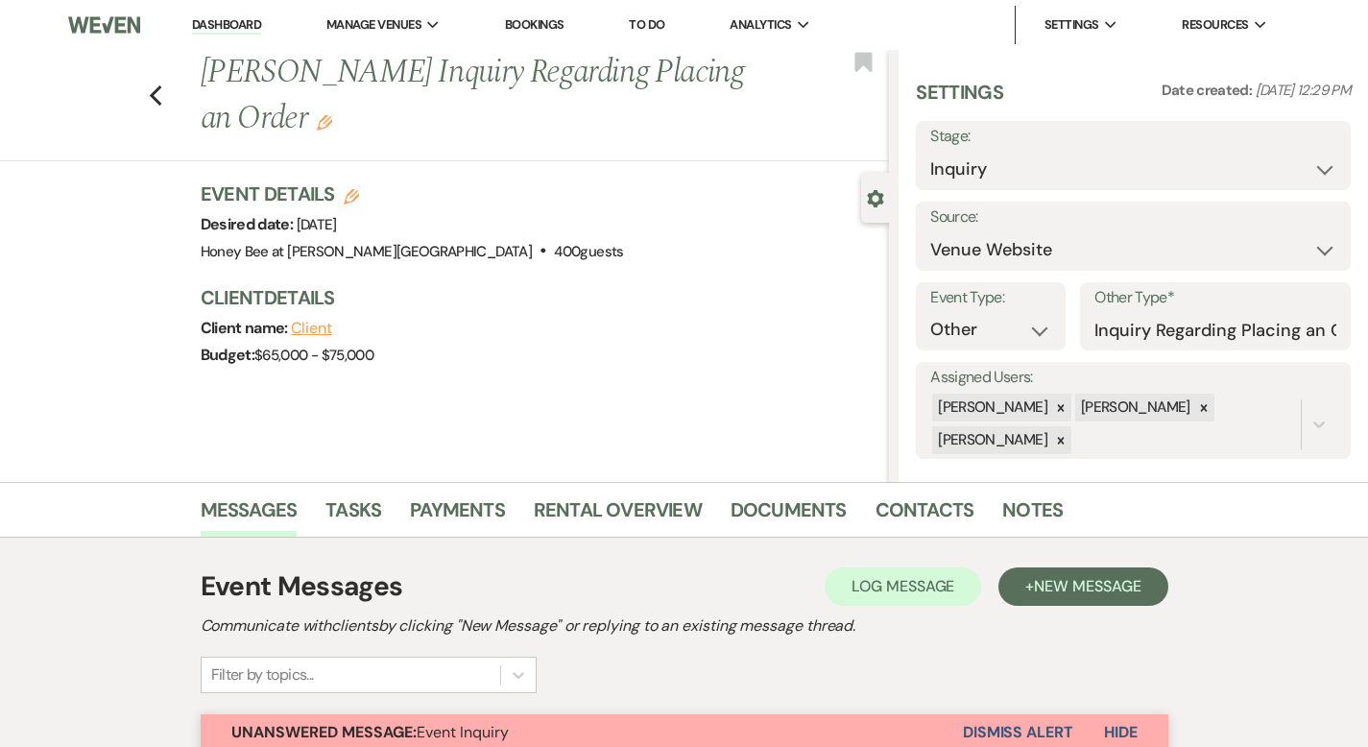
click at [237, 26] on link "Dashboard" at bounding box center [226, 25] width 69 height 18
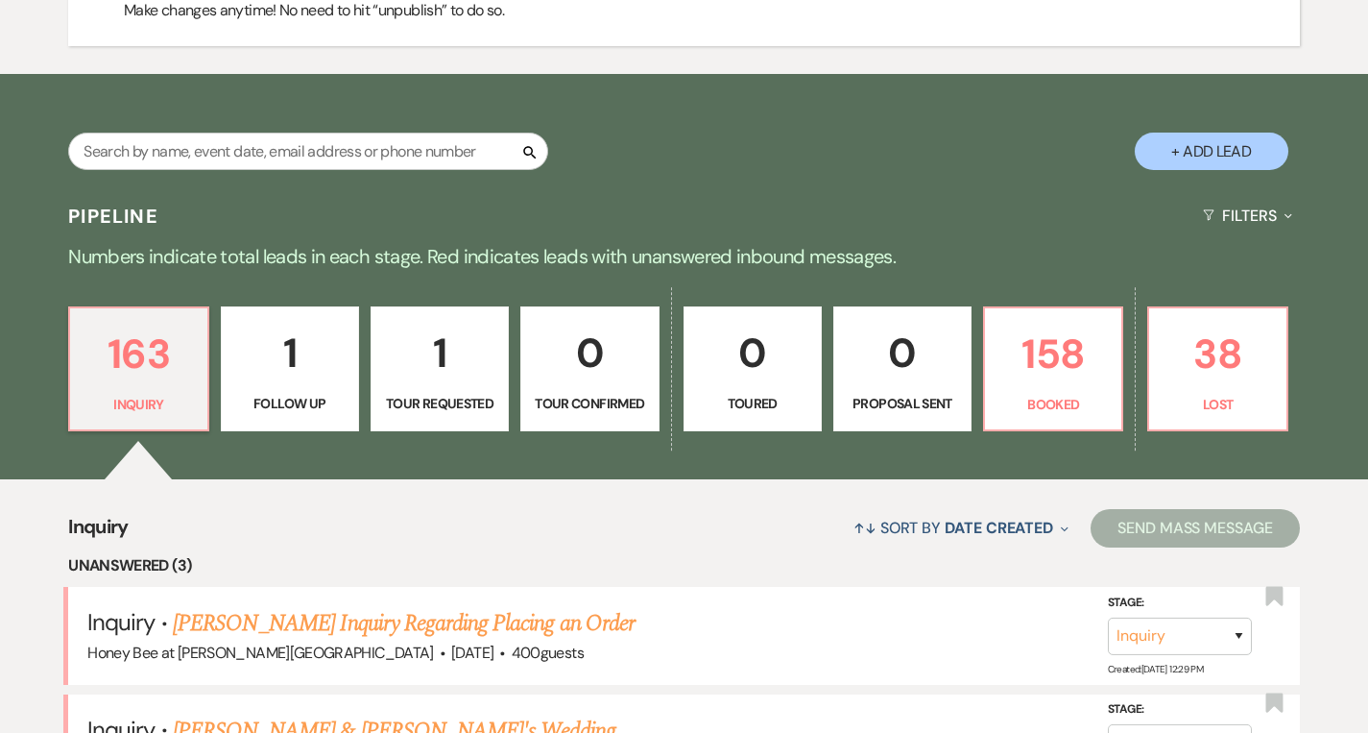
scroll to position [945, 0]
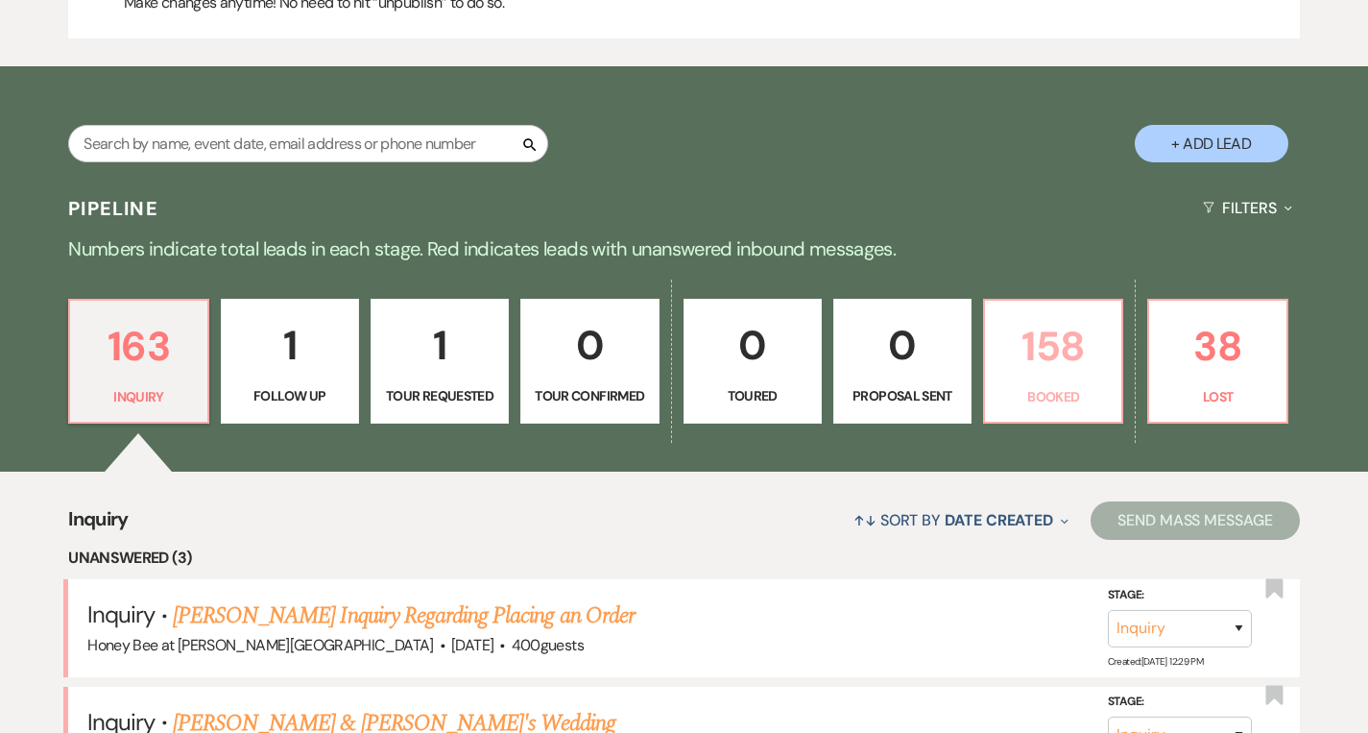
click at [1074, 382] on link "158 Booked" at bounding box center [1053, 361] width 140 height 125
